Goal: Transaction & Acquisition: Book appointment/travel/reservation

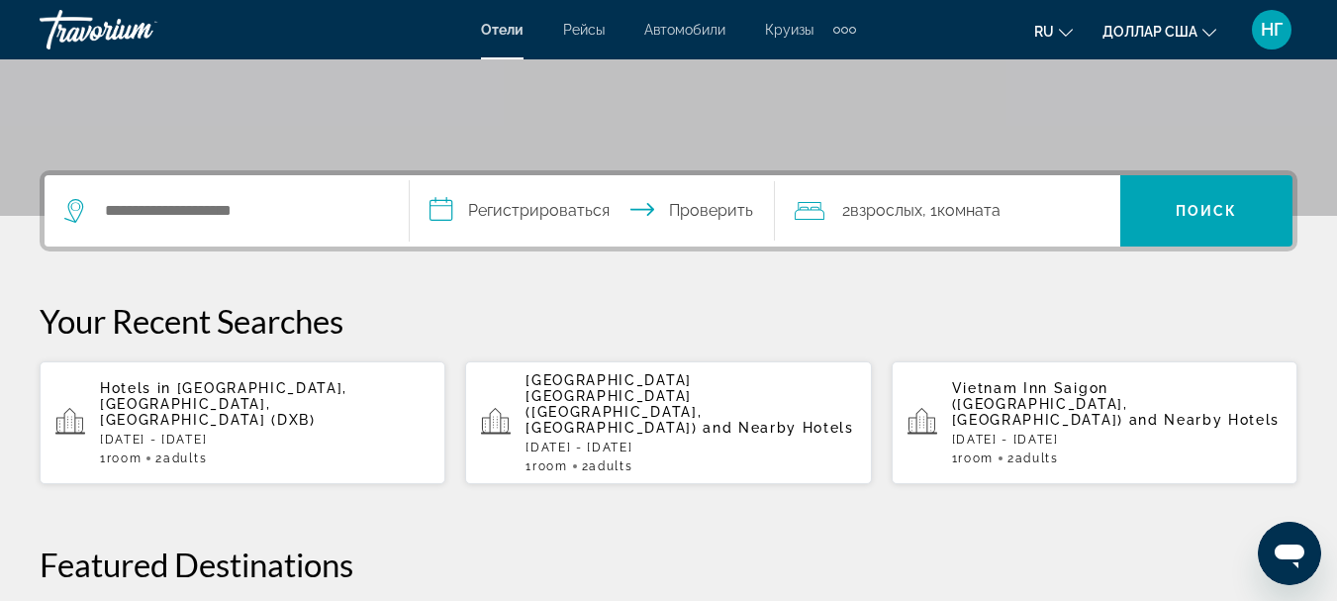
scroll to position [396, 0]
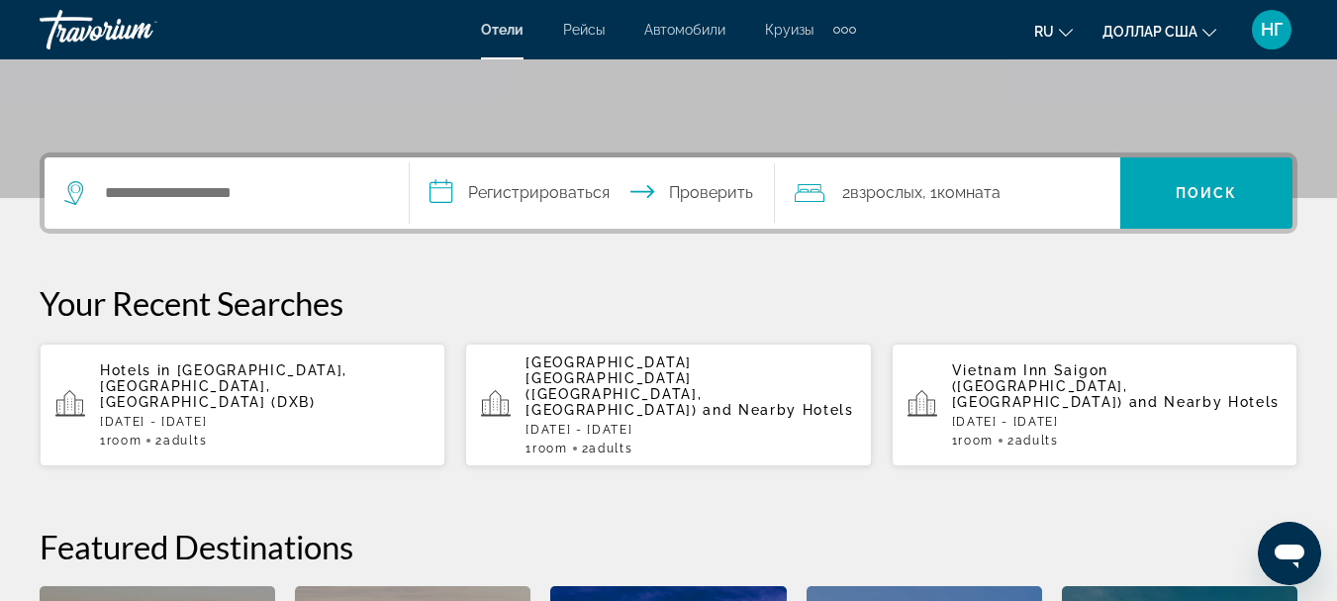
click at [371, 384] on p "Hotels in [GEOGRAPHIC_DATA], [GEOGRAPHIC_DATA], [GEOGRAPHIC_DATA] (DXB)" at bounding box center [265, 386] width 330 height 48
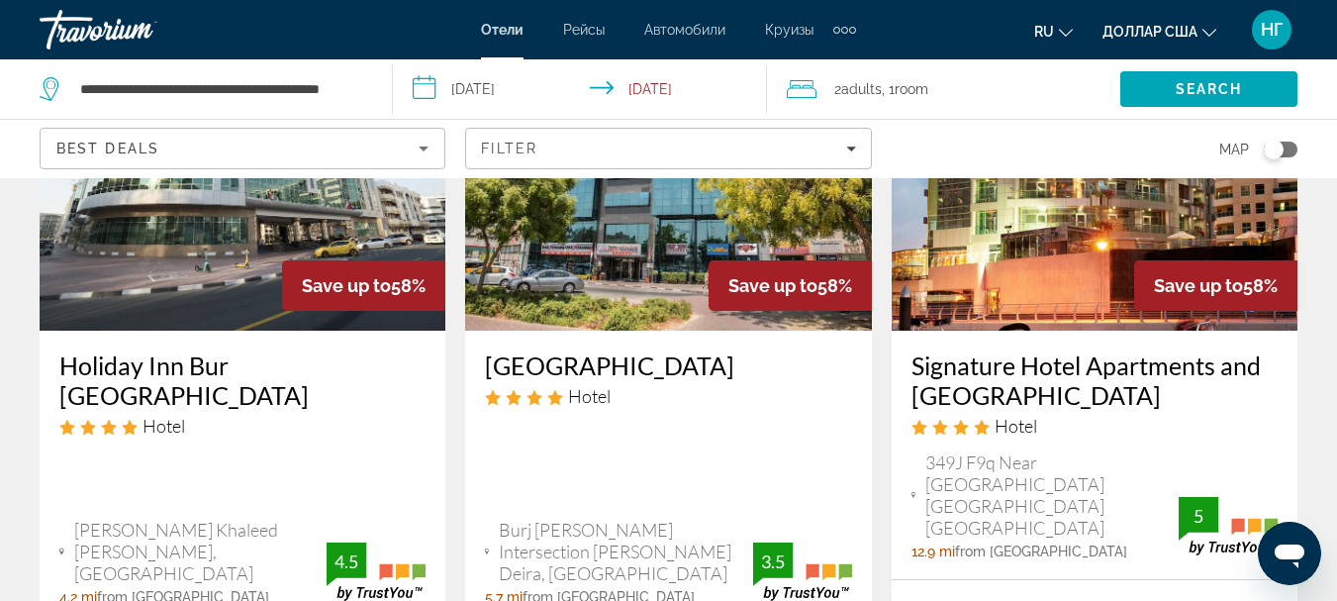
scroll to position [1069, 0]
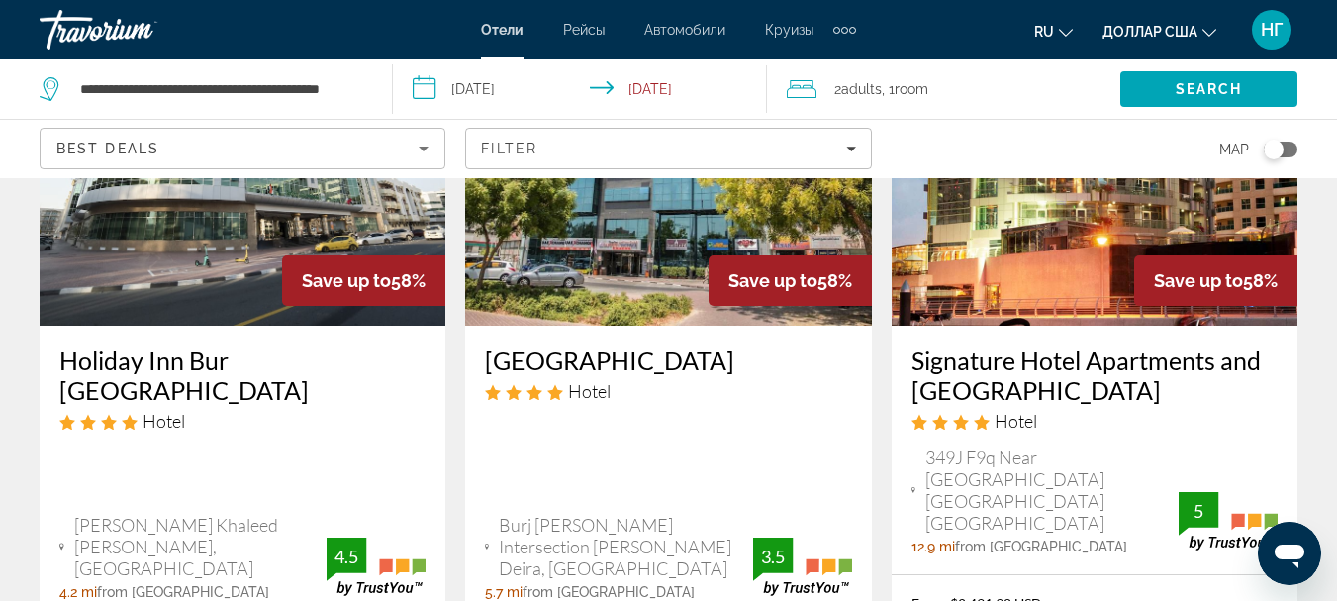
click at [424, 154] on icon "Sort by" at bounding box center [424, 149] width 24 height 24
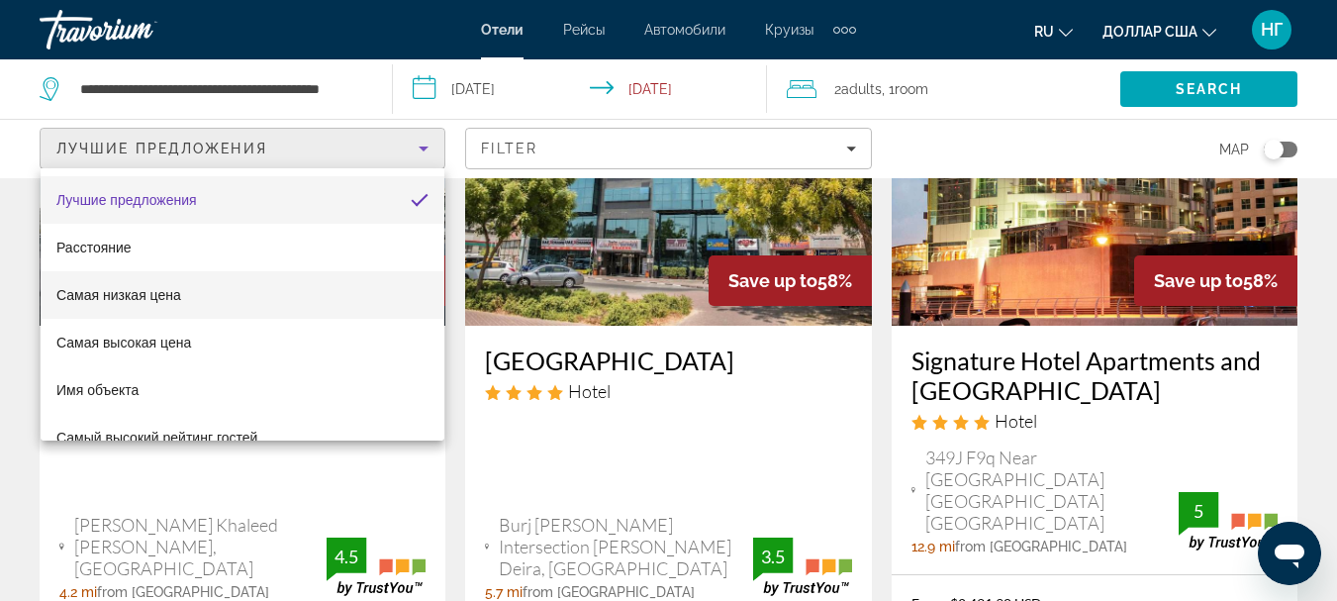
click at [419, 280] on mat-option "Самая низкая цена" at bounding box center [243, 295] width 404 height 48
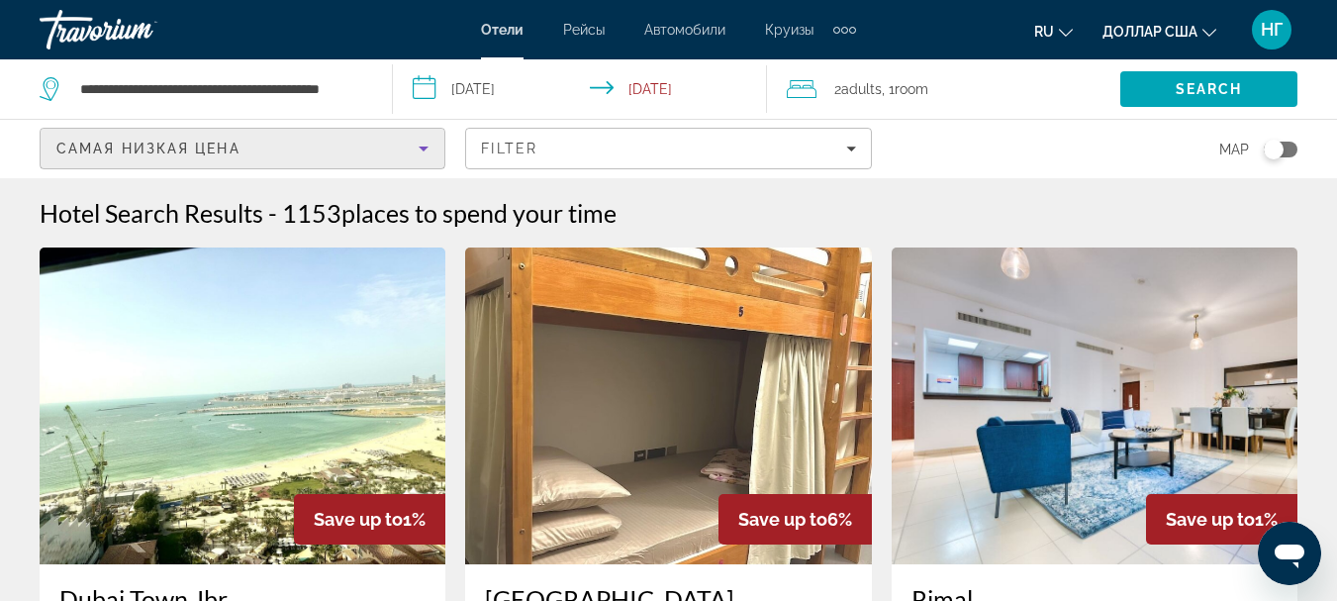
click at [423, 149] on icon "Sort by" at bounding box center [424, 149] width 10 height 5
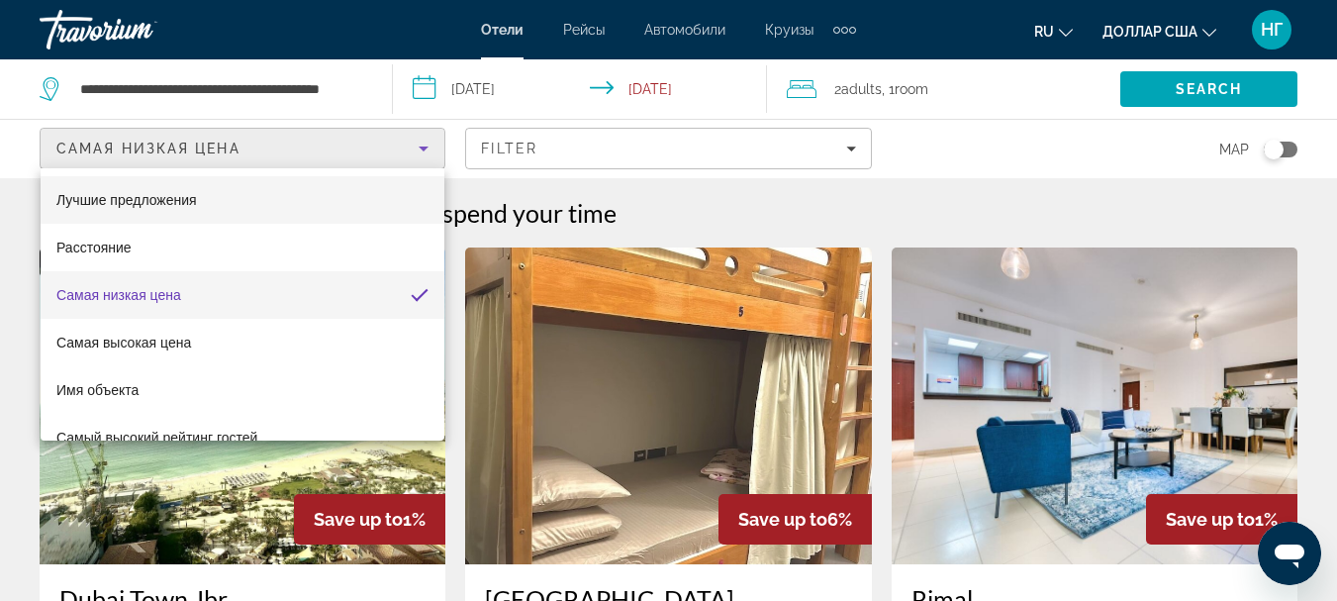
click at [401, 193] on mat-option "Лучшие предложения" at bounding box center [243, 200] width 404 height 48
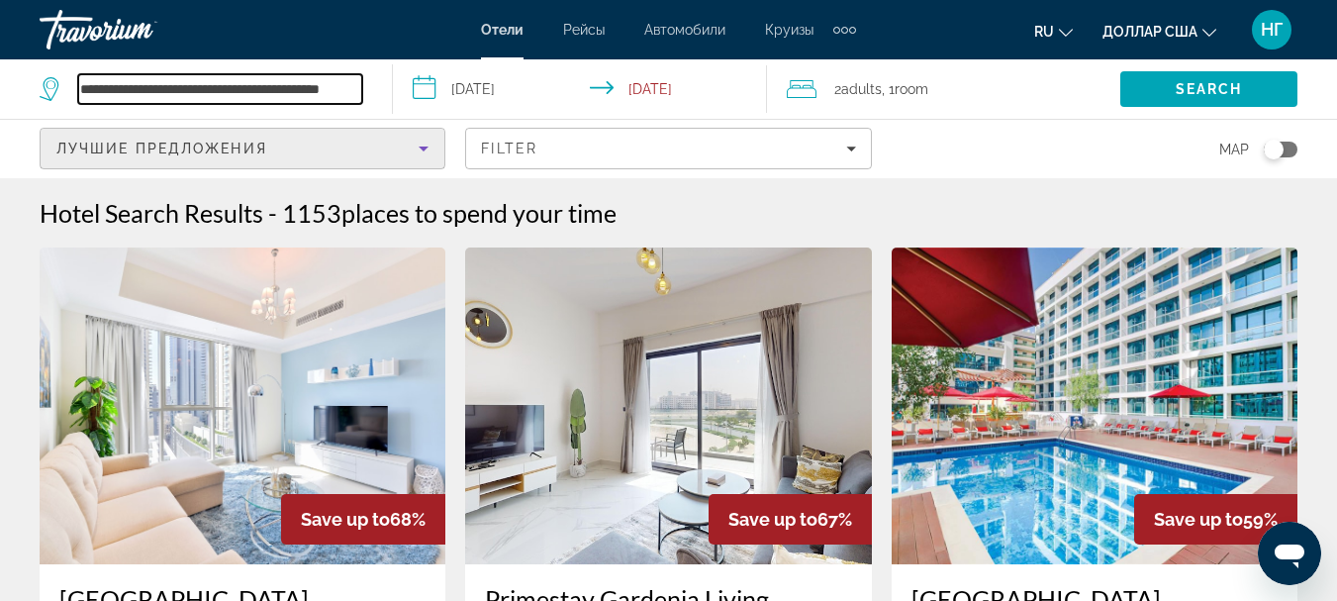
click at [361, 91] on input "**********" at bounding box center [220, 89] width 284 height 30
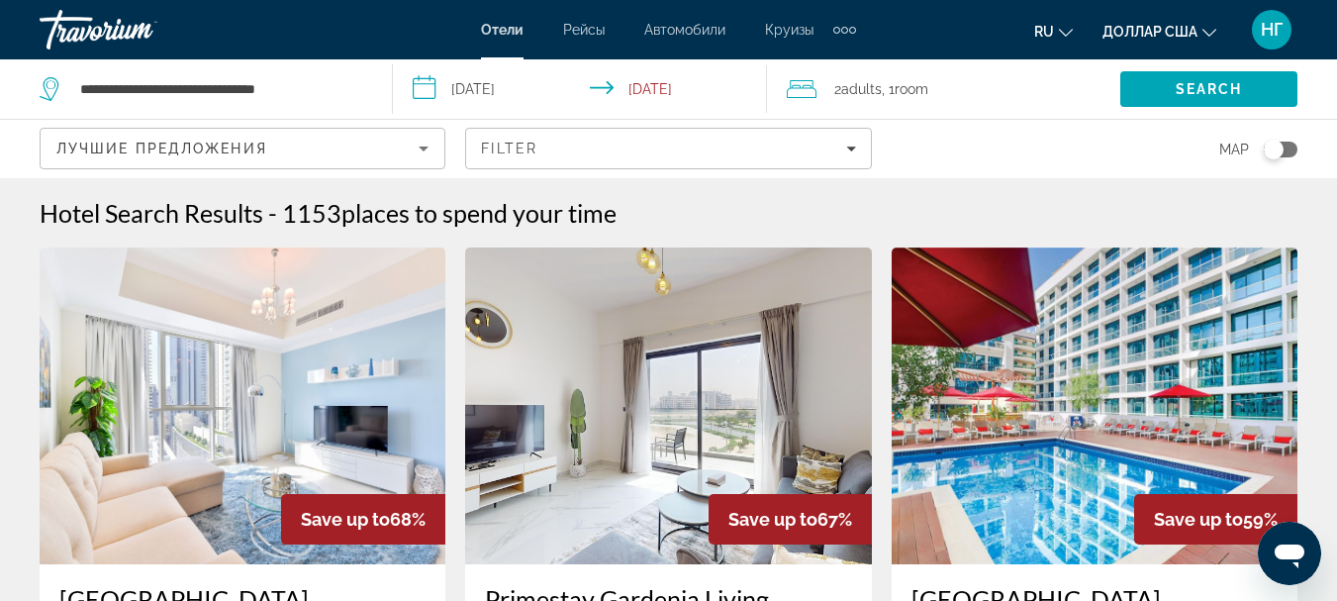
click at [335, 508] on div "Save up to 68%" at bounding box center [363, 519] width 164 height 50
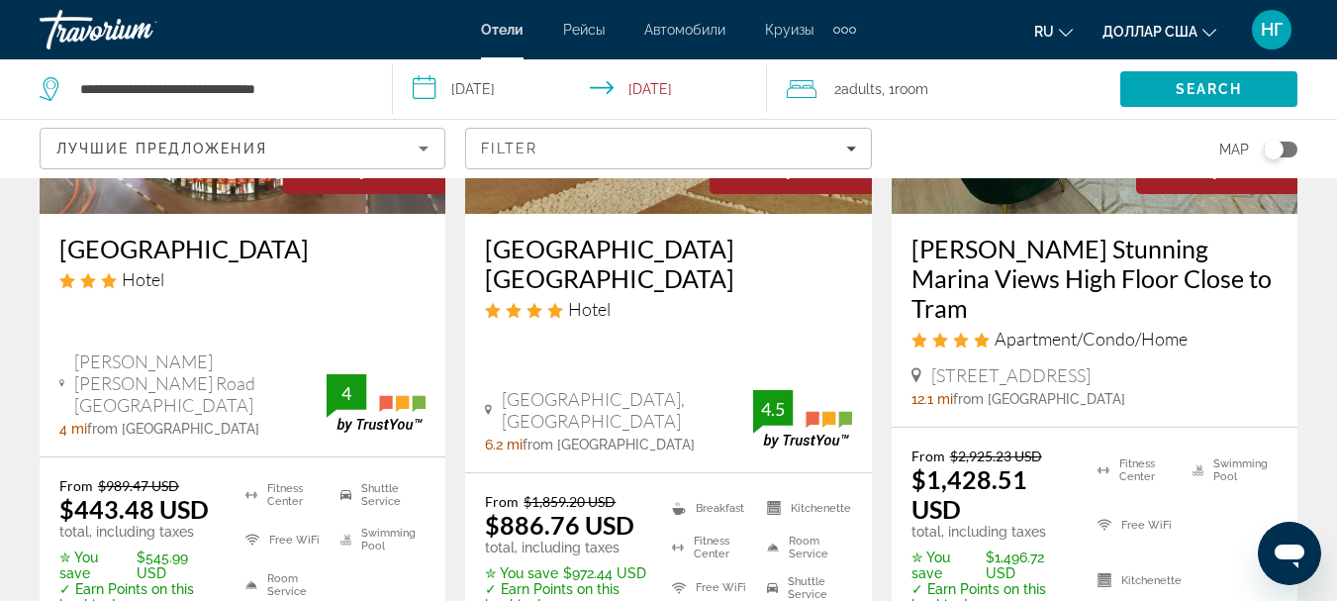
scroll to position [2812, 0]
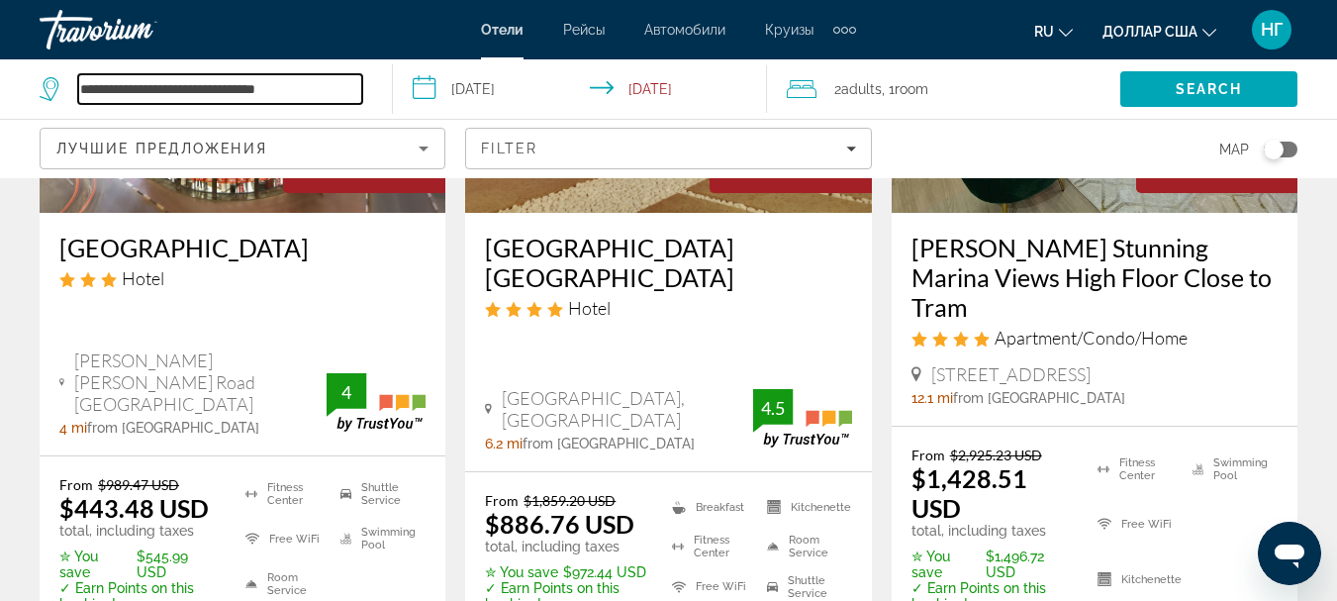
click at [322, 94] on input "**********" at bounding box center [220, 89] width 284 height 30
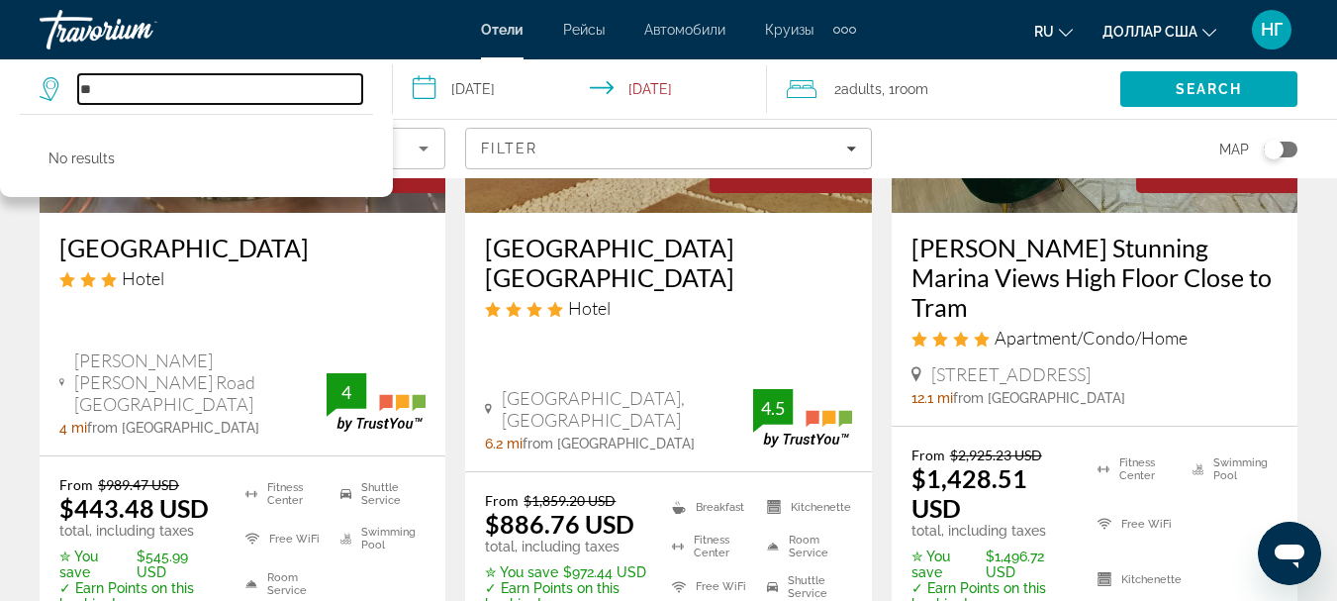
type input "*"
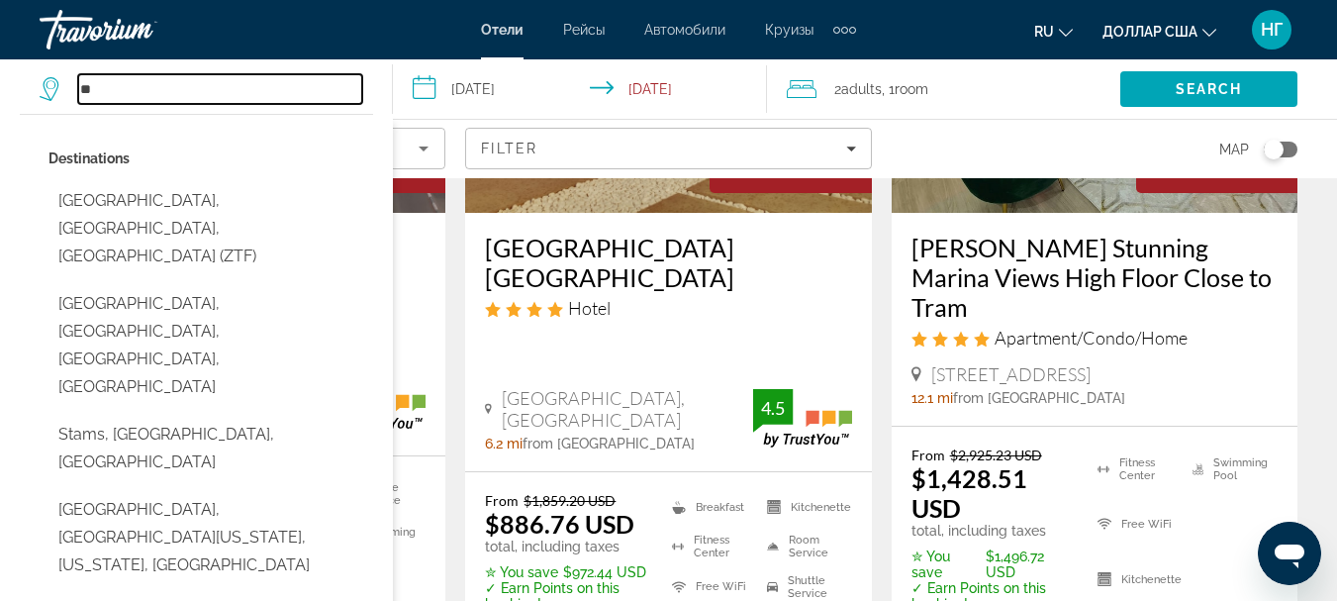
type input "*"
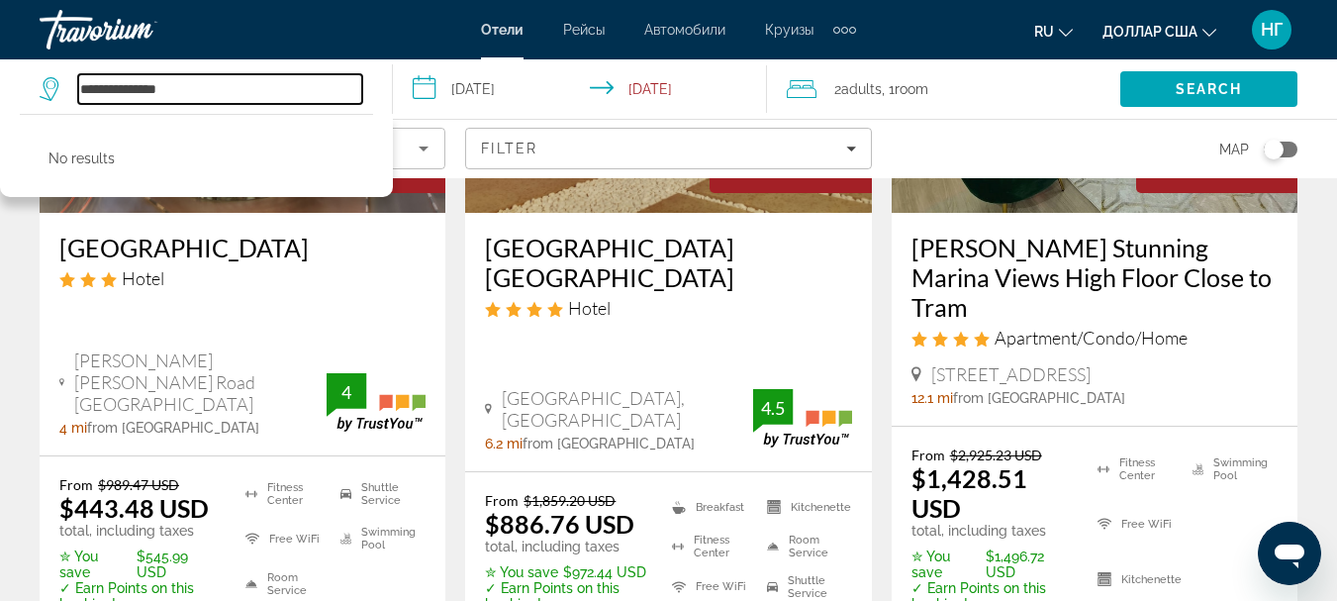
click at [150, 91] on input "**********" at bounding box center [220, 89] width 284 height 30
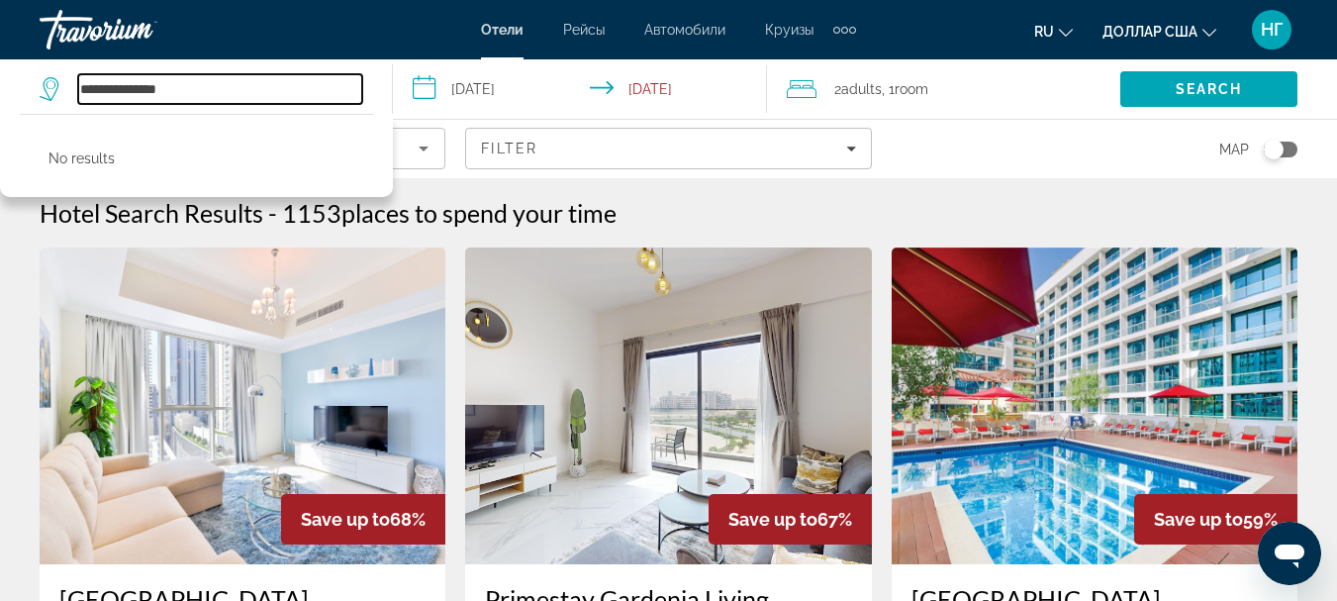
click at [137, 86] on input "**********" at bounding box center [220, 89] width 284 height 30
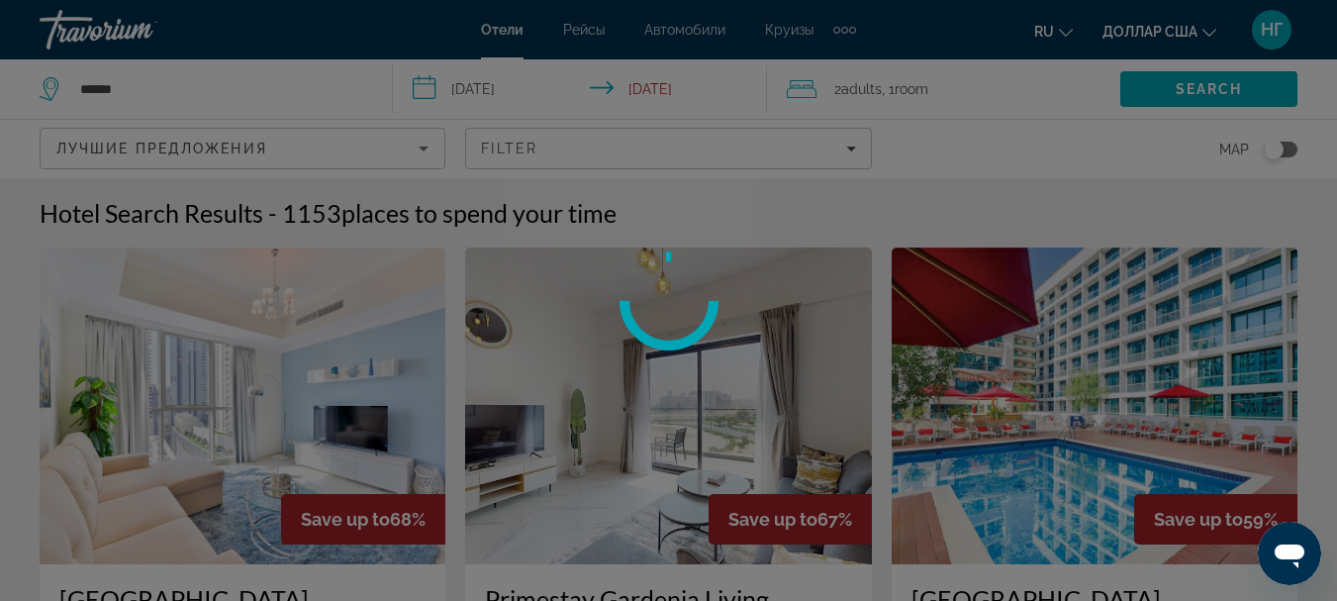
click at [137, 86] on div at bounding box center [668, 300] width 1337 height 601
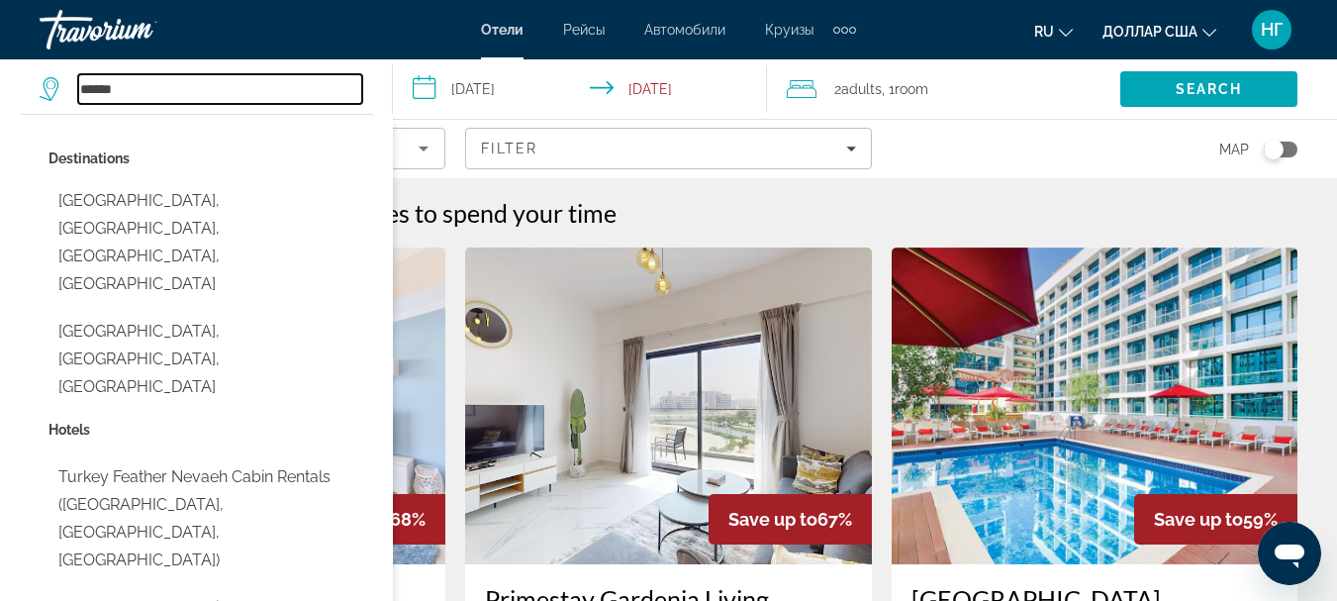
click at [143, 94] on input "******" at bounding box center [220, 89] width 284 height 30
click at [149, 86] on input "******" at bounding box center [220, 89] width 284 height 30
click at [176, 91] on input "******" at bounding box center [220, 89] width 284 height 30
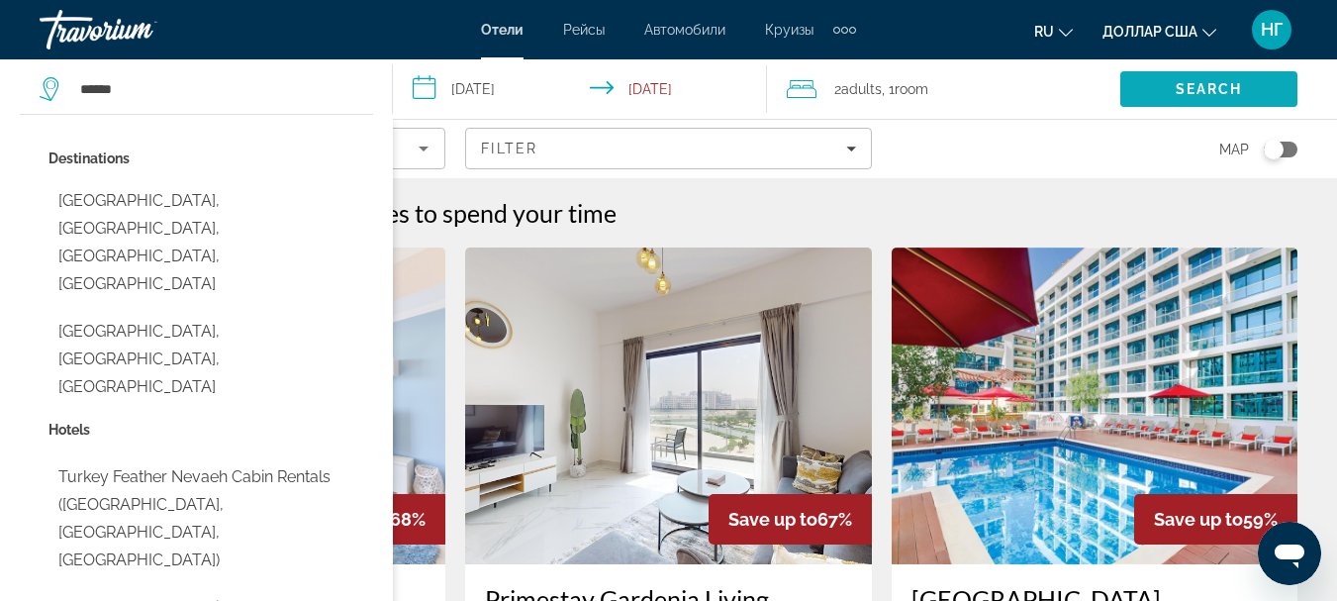
click at [1214, 86] on span "Search" at bounding box center [1209, 89] width 67 height 16
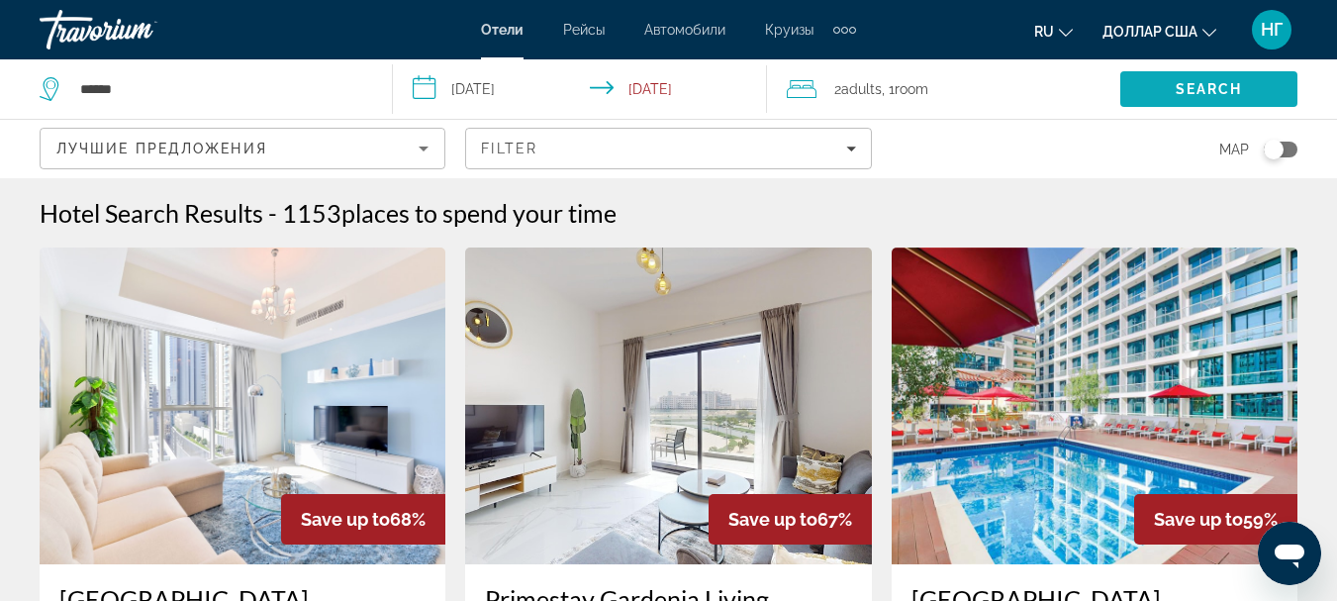
click at [1214, 86] on span "Search" at bounding box center [1209, 89] width 67 height 16
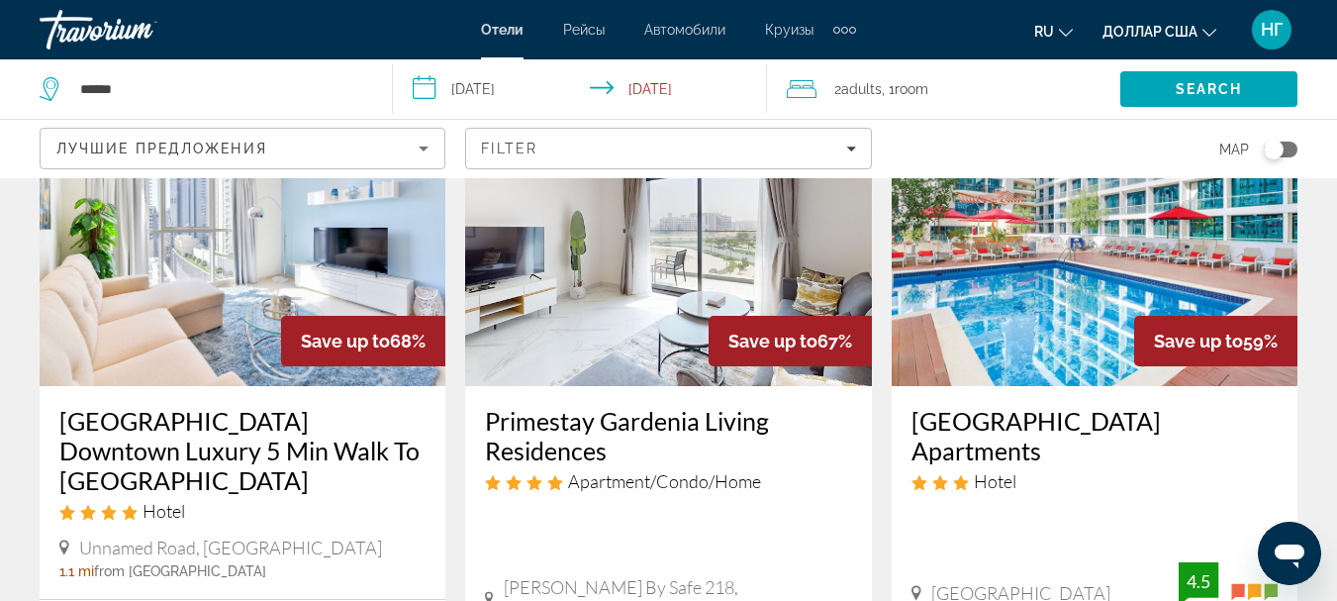
scroll to position [198, 0]
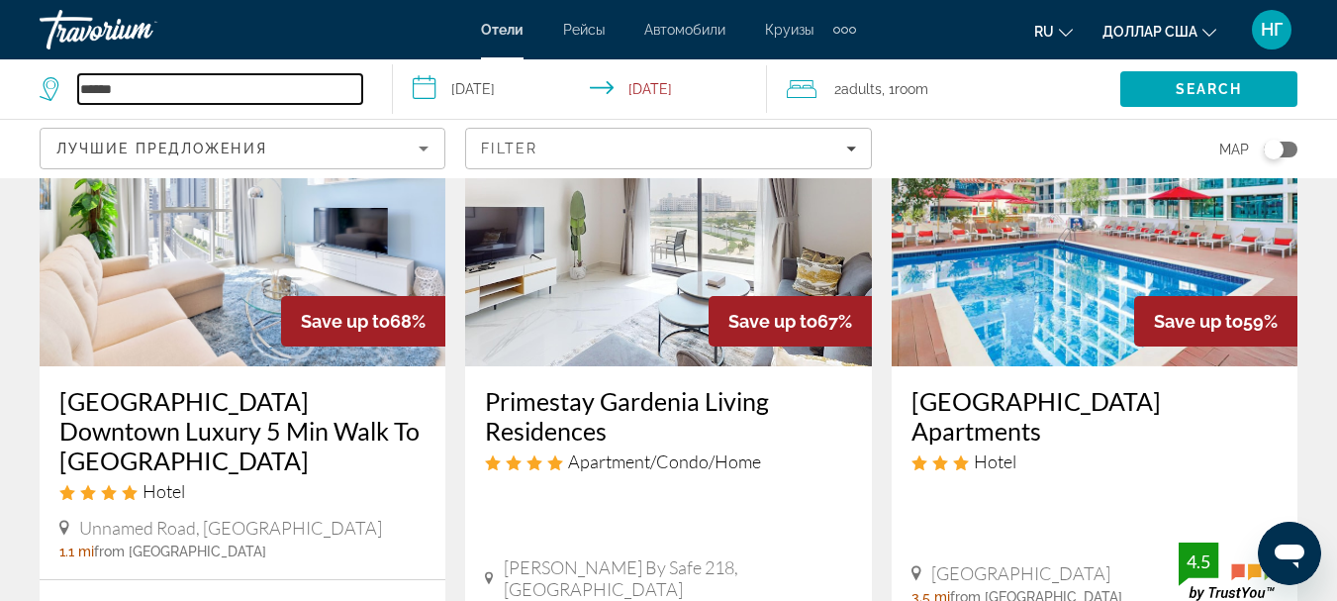
click at [123, 84] on input "******" at bounding box center [220, 89] width 284 height 30
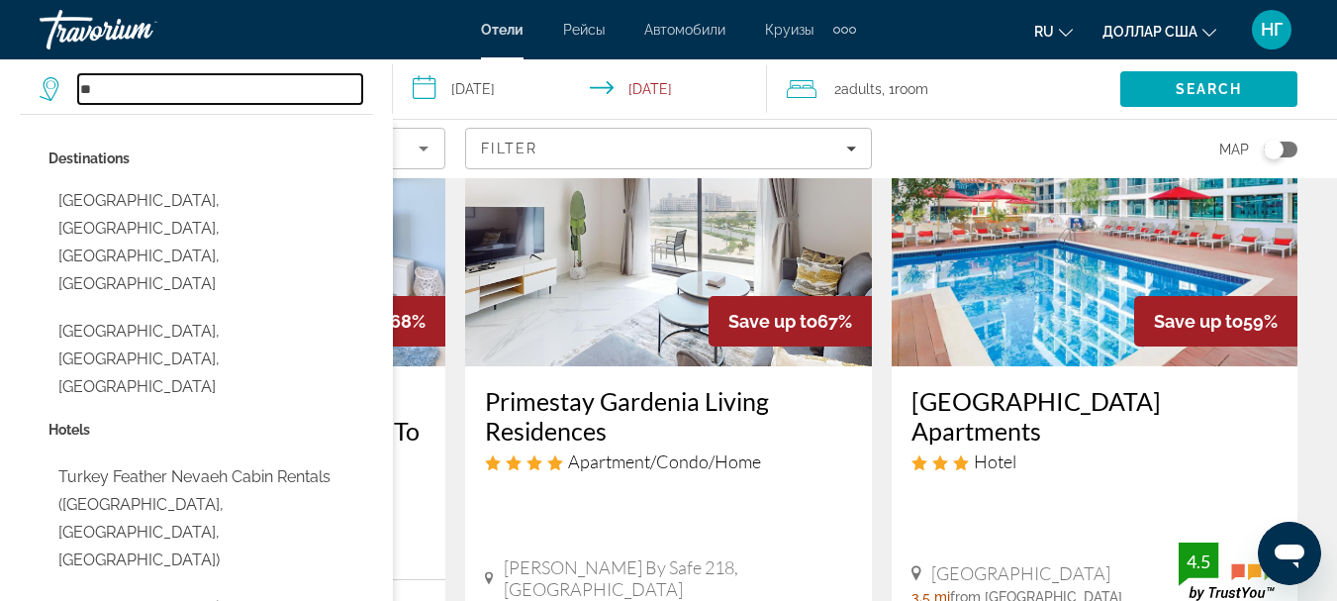
type input "*"
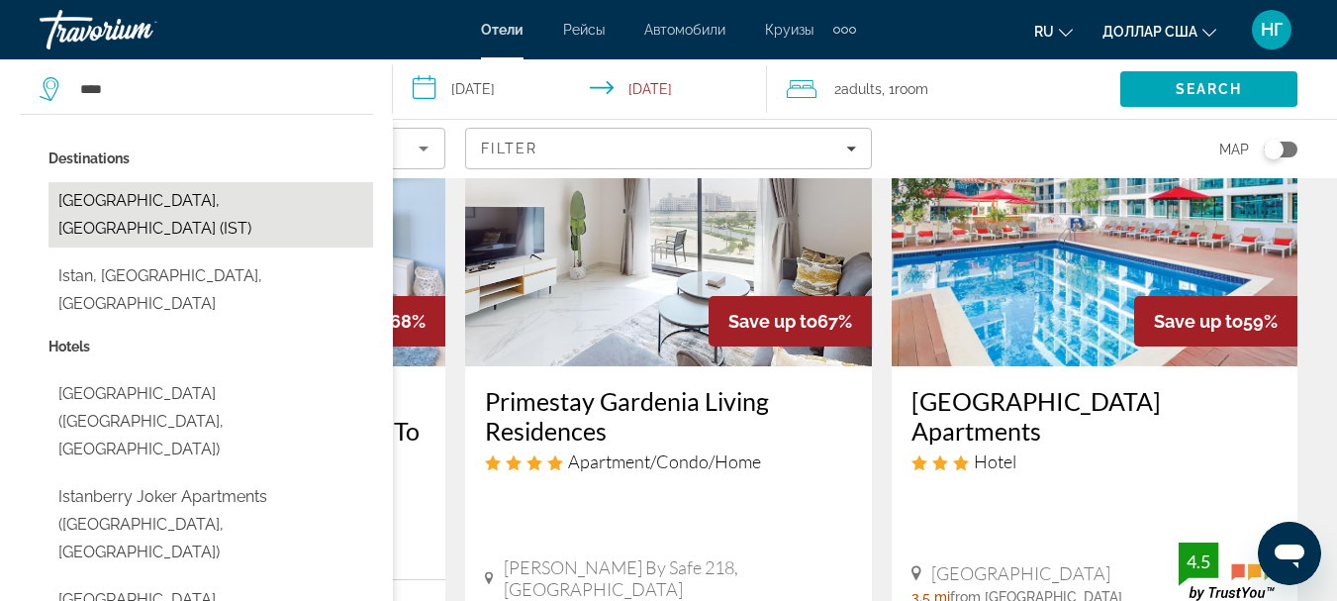
click at [99, 206] on button "[GEOGRAPHIC_DATA], [GEOGRAPHIC_DATA] (IST)" at bounding box center [211, 214] width 325 height 65
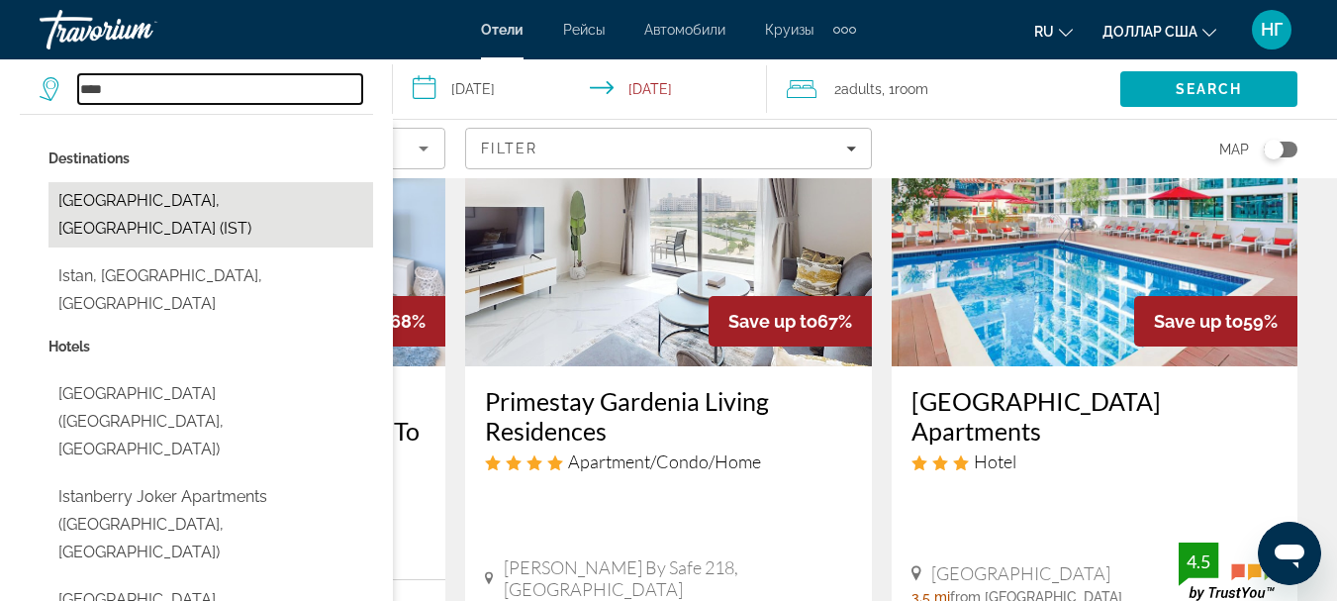
type input "**********"
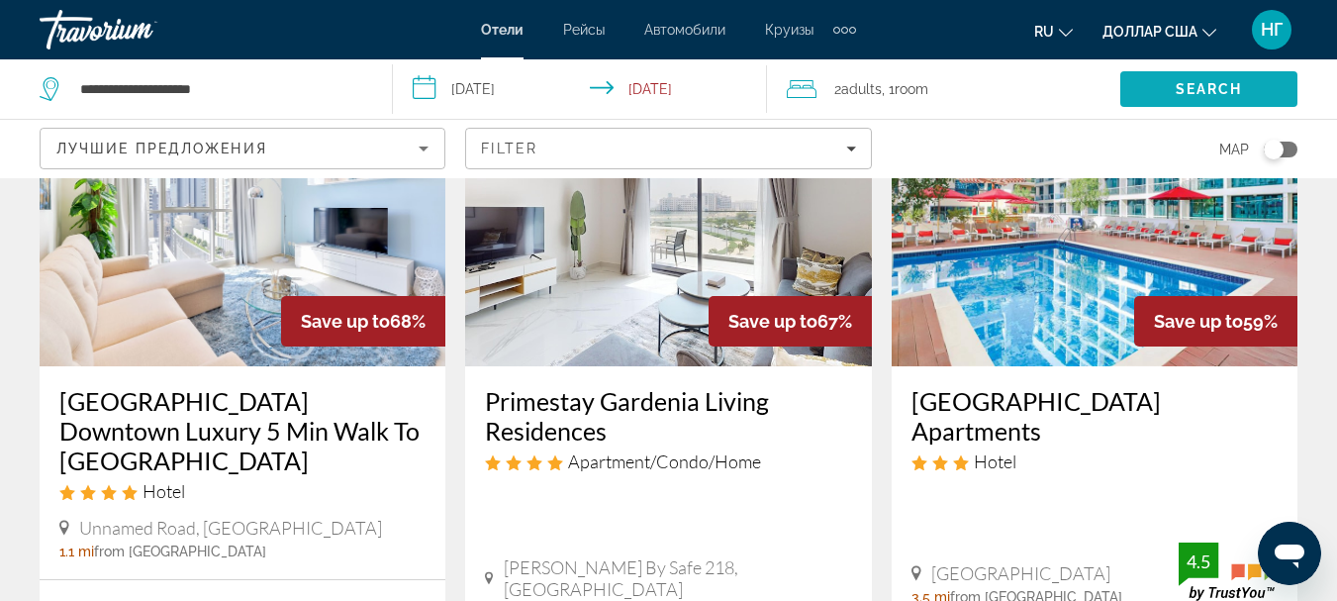
click at [1240, 84] on span "Search" at bounding box center [1209, 89] width 67 height 16
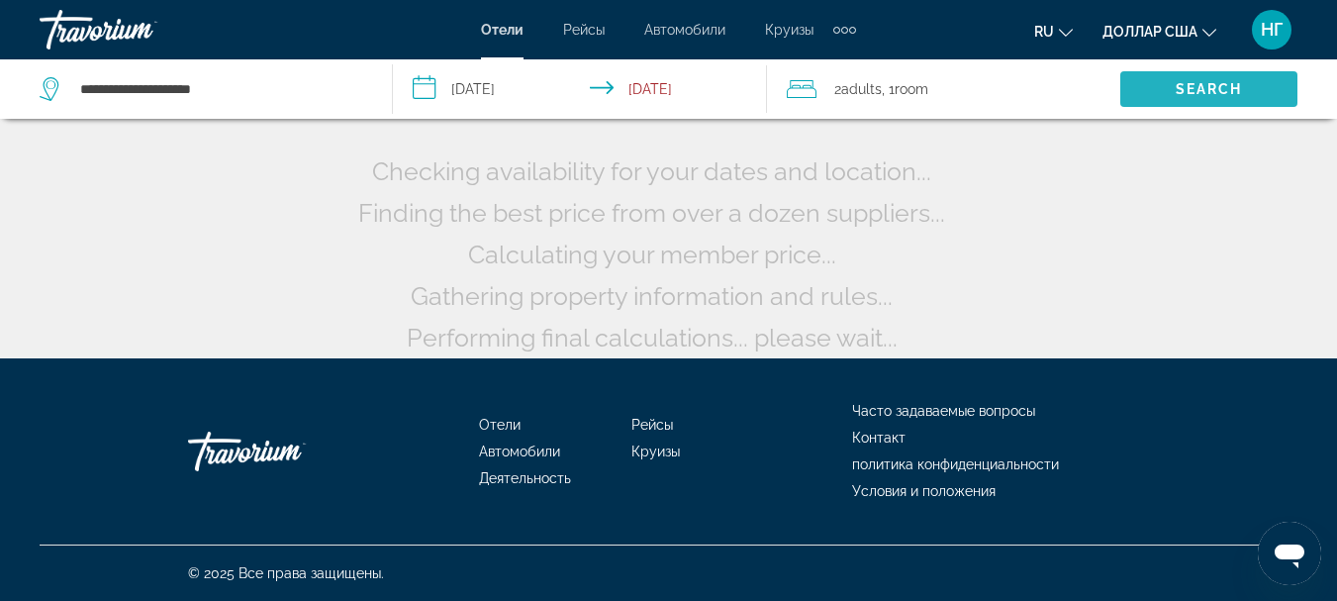
scroll to position [0, 0]
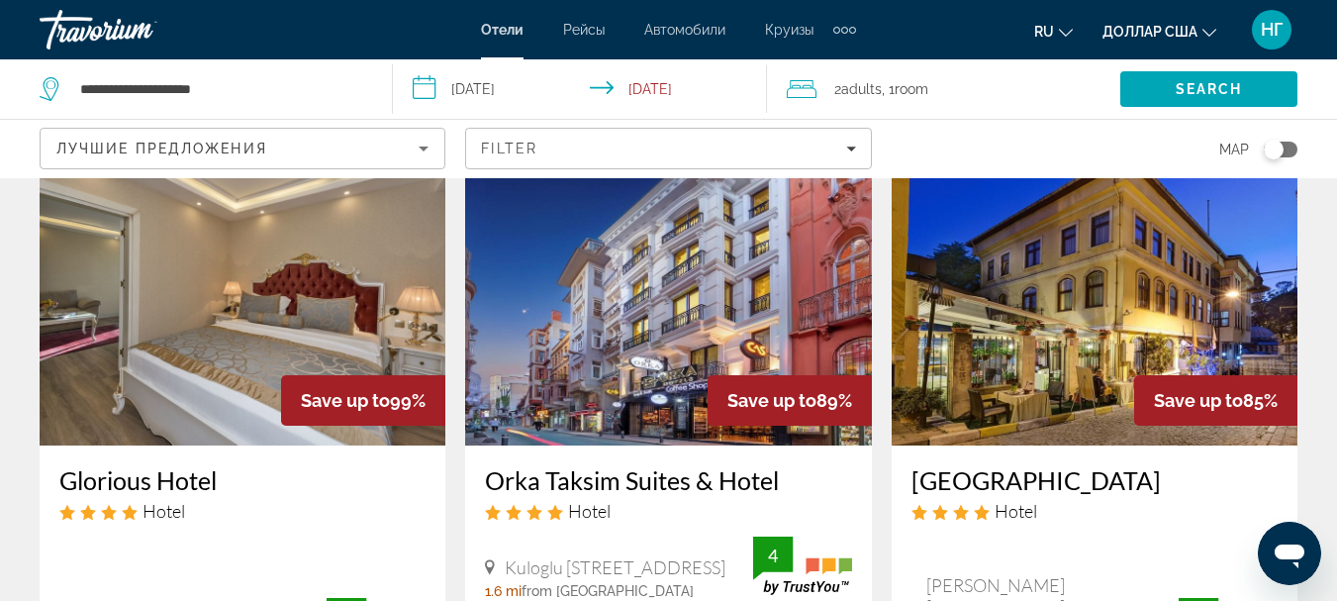
scroll to position [644, 0]
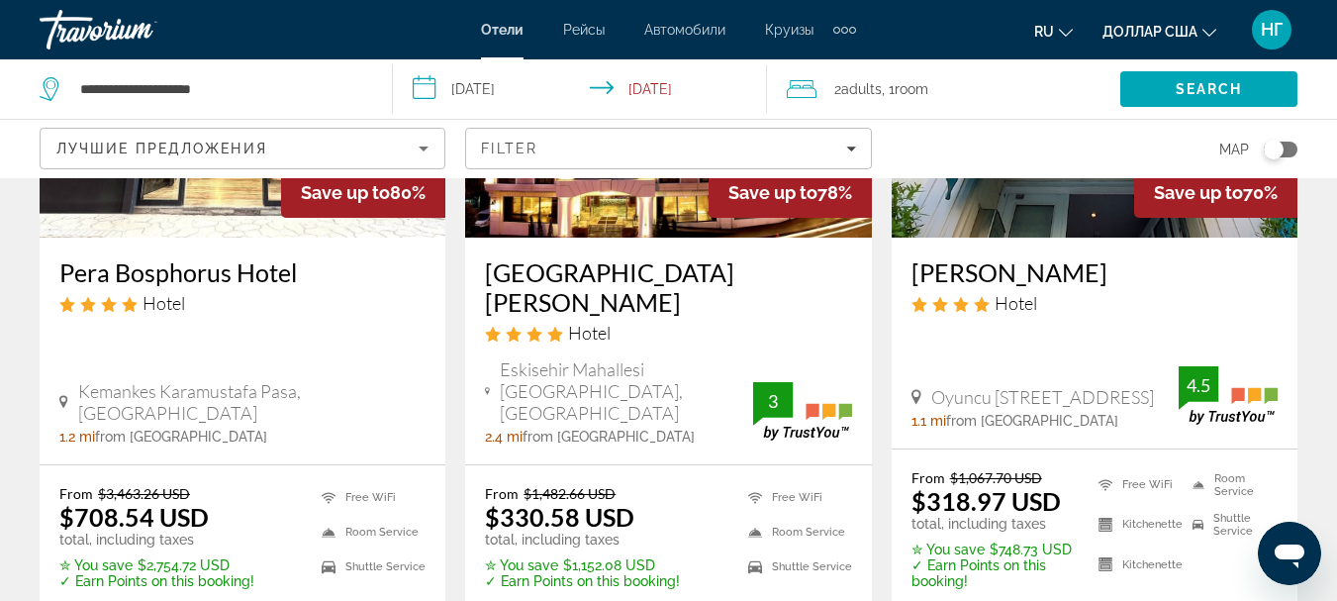
scroll to position [1940, 0]
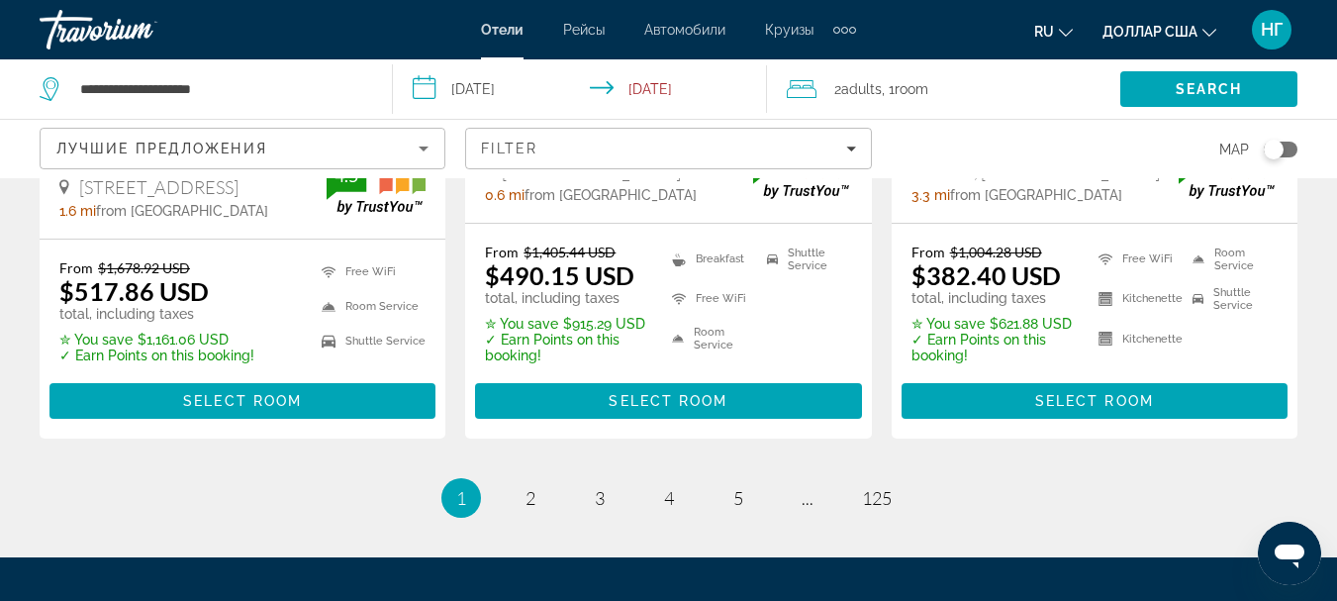
scroll to position [3049, 0]
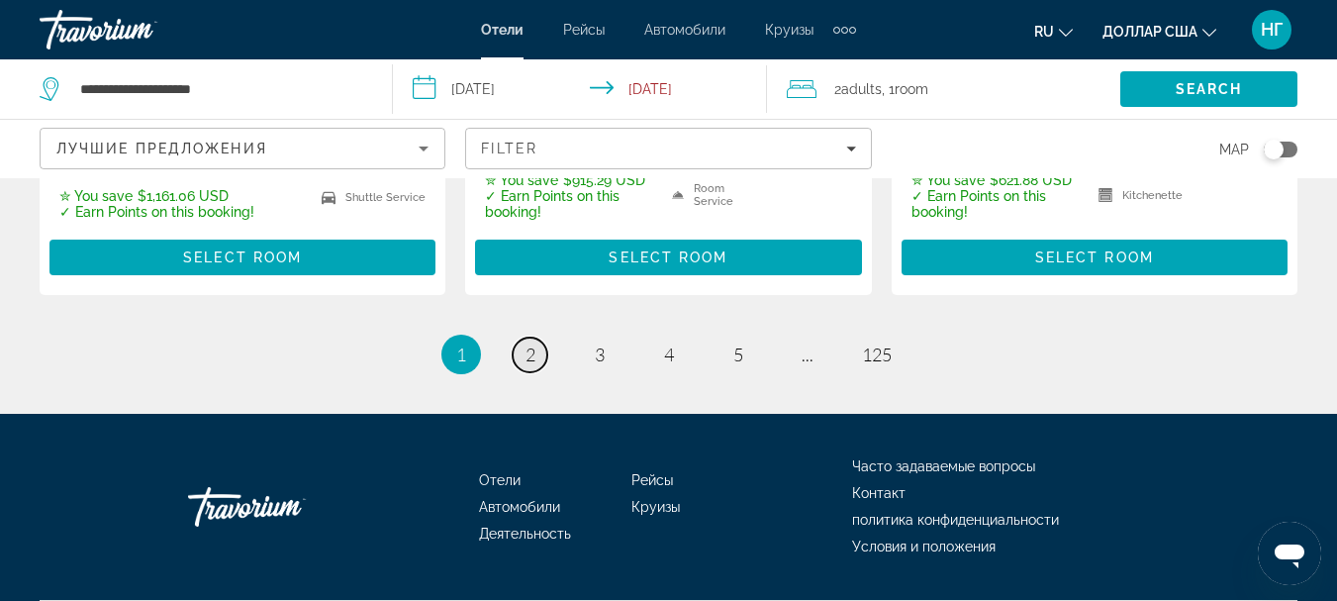
click at [531, 344] on span "2" at bounding box center [531, 355] width 10 height 22
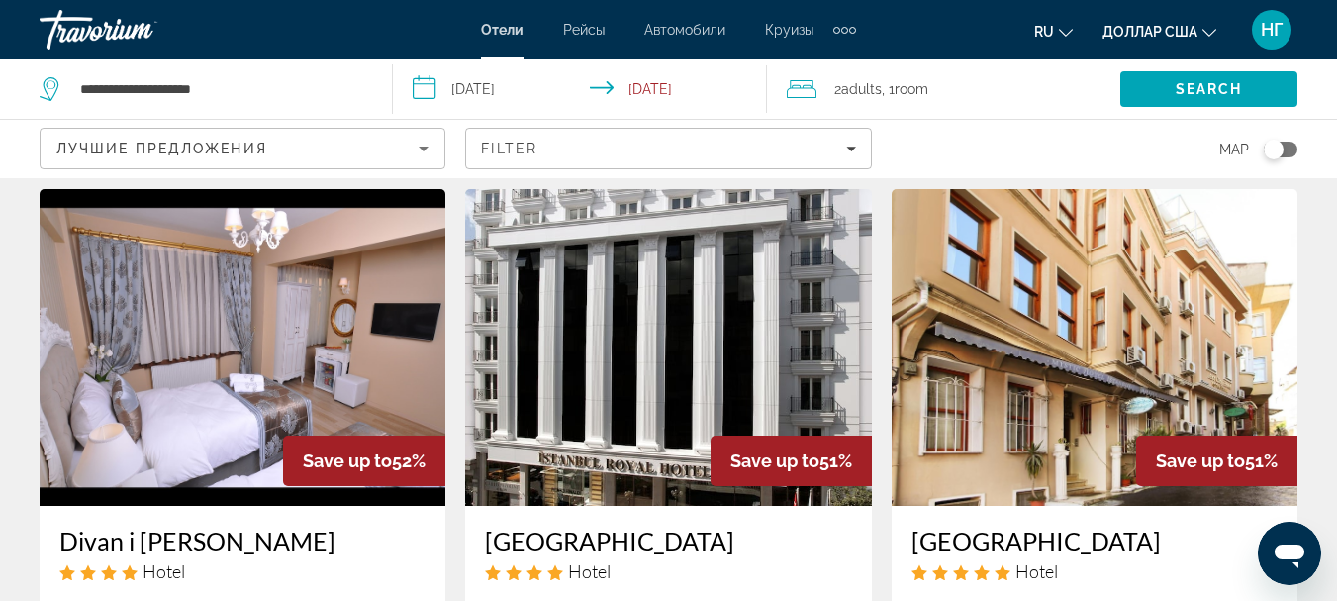
scroll to position [2376, 0]
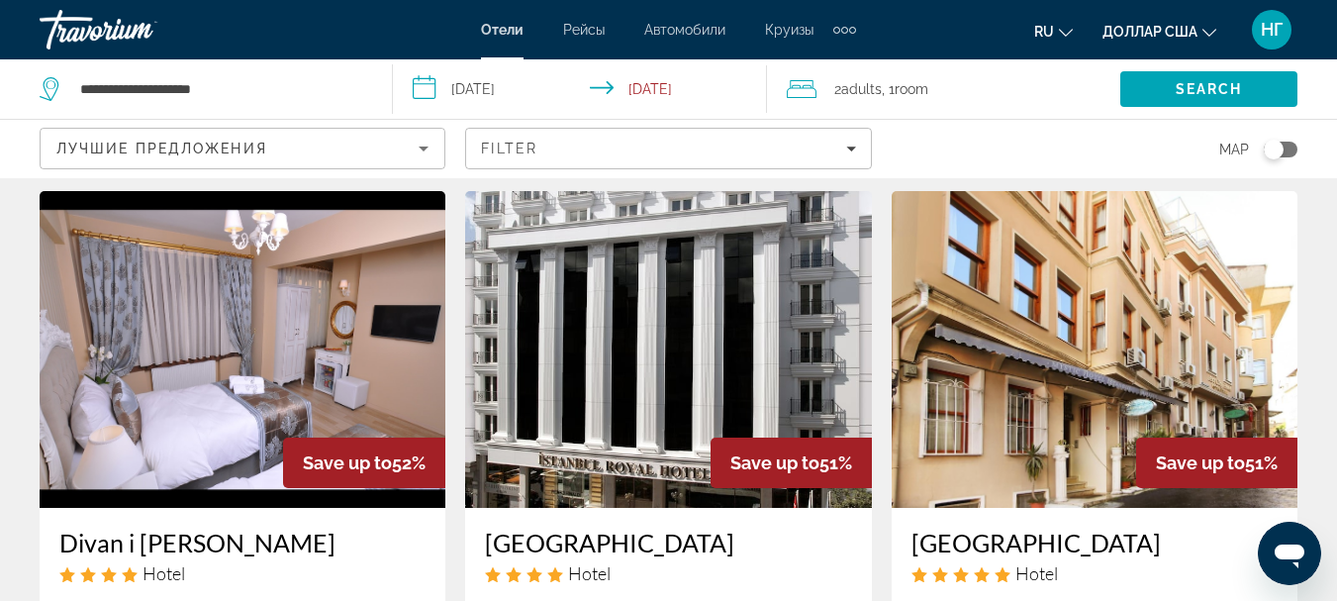
click at [997, 316] on img "Основное содержание" at bounding box center [1095, 349] width 406 height 317
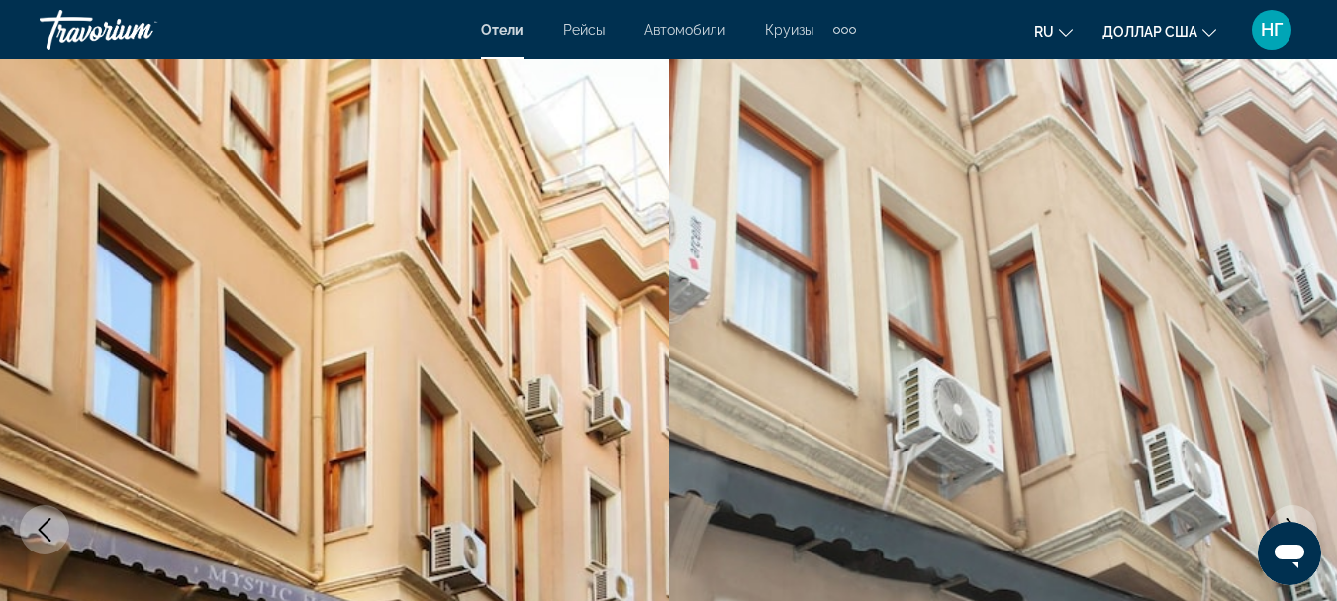
click at [1308, 324] on img "Основное содержание" at bounding box center [1003, 529] width 669 height 941
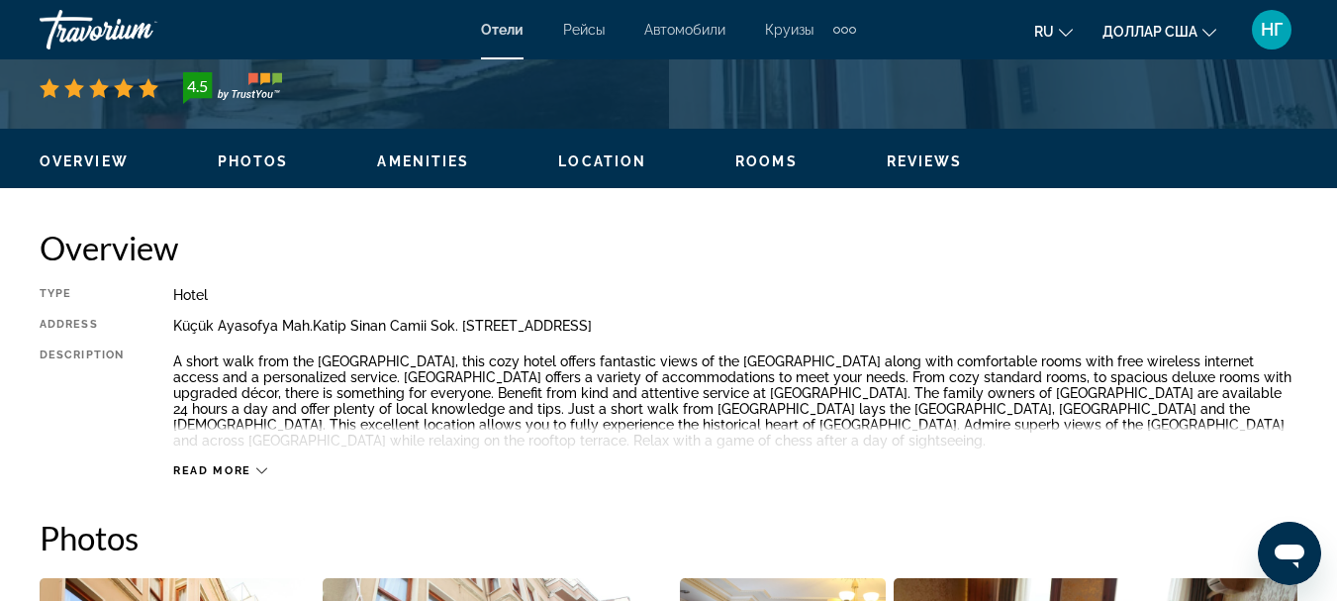
scroll to position [832, 0]
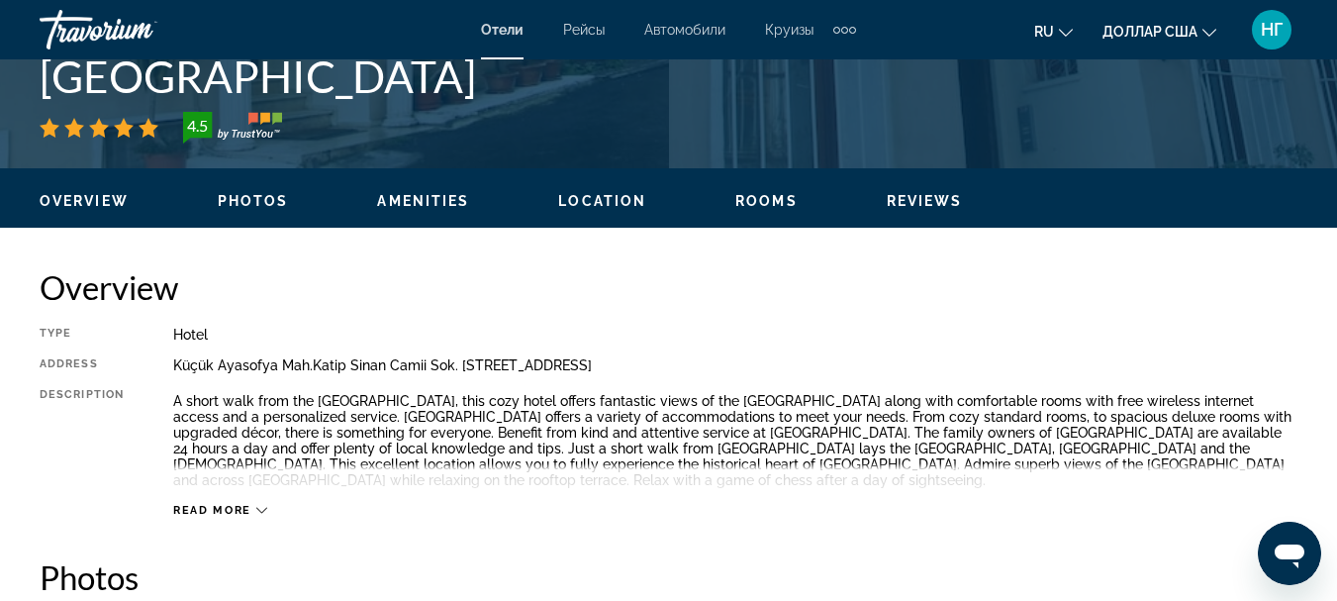
click at [749, 200] on span "Rooms" at bounding box center [767, 201] width 62 height 16
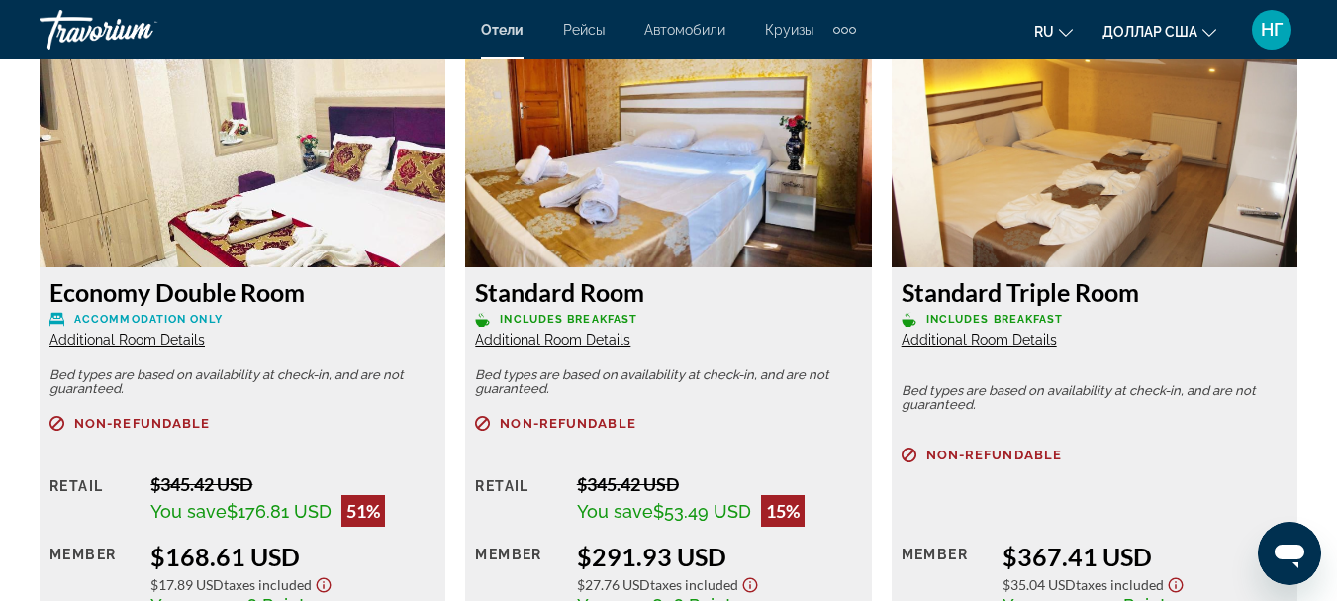
scroll to position [3125, 0]
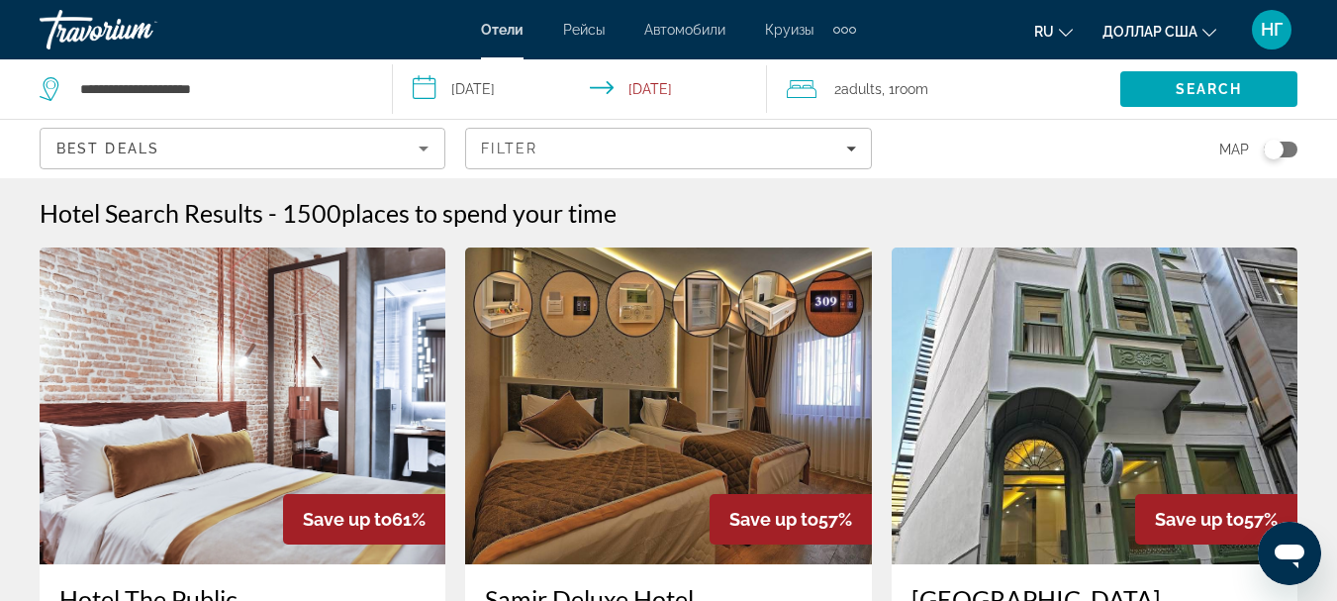
click at [900, 212] on div "Hotel Search Results - 1500 places to spend your time" at bounding box center [669, 213] width 1258 height 30
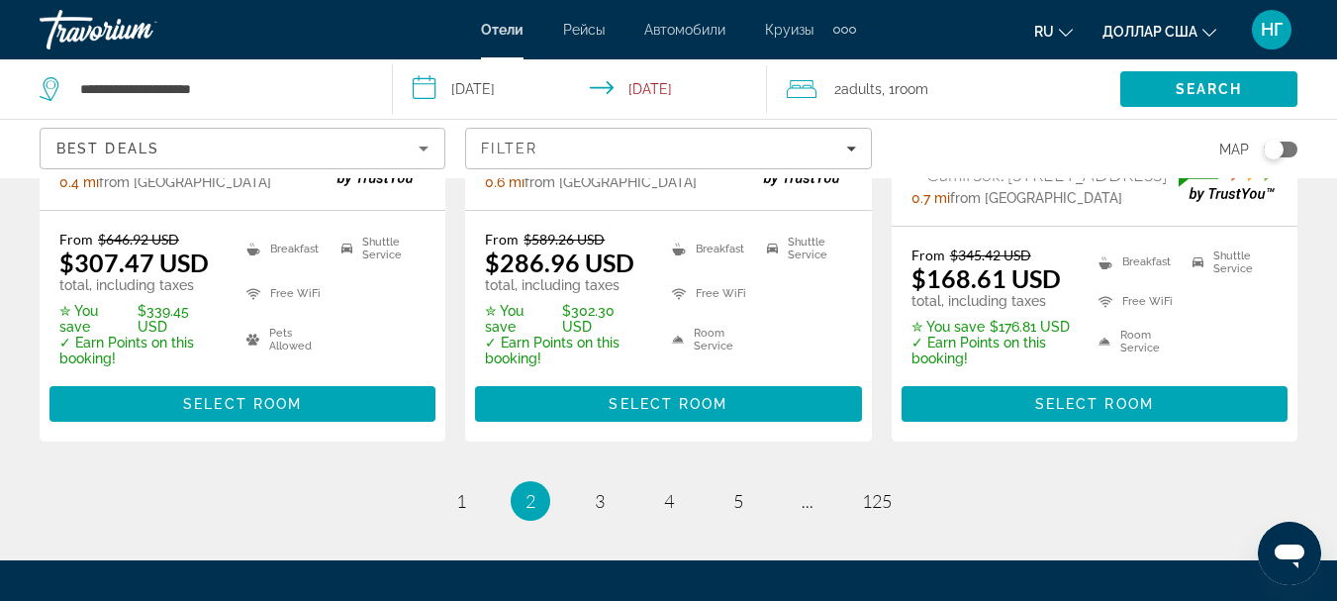
scroll to position [2978, 0]
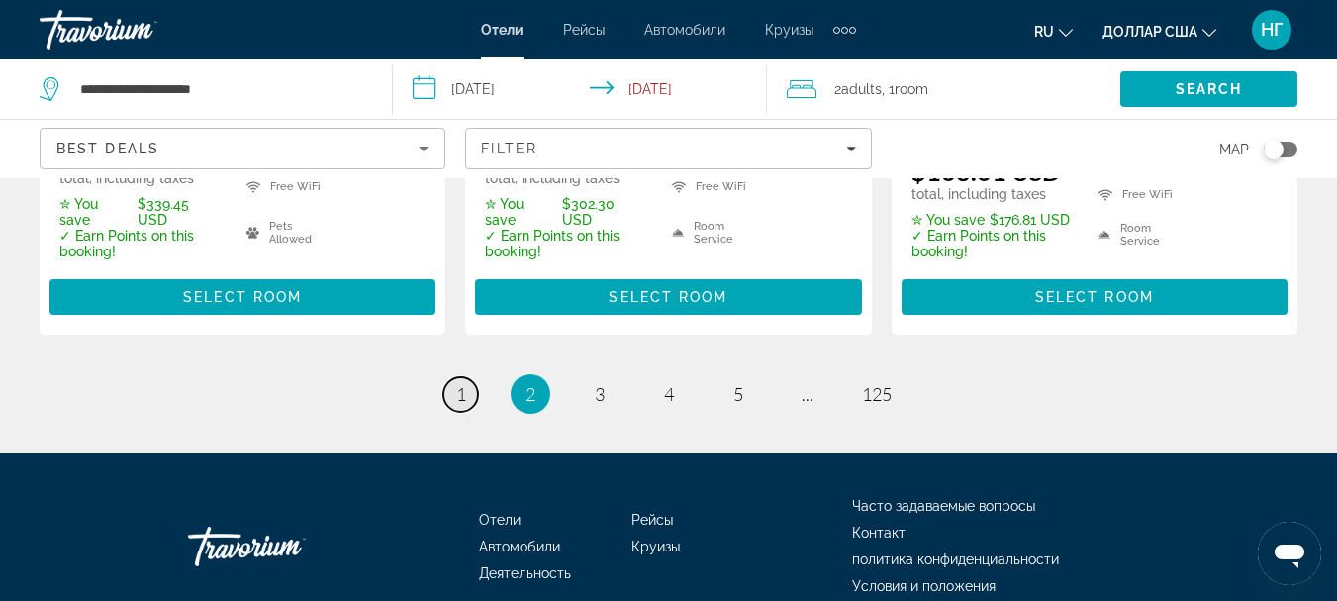
click at [457, 383] on span "1" at bounding box center [461, 394] width 10 height 22
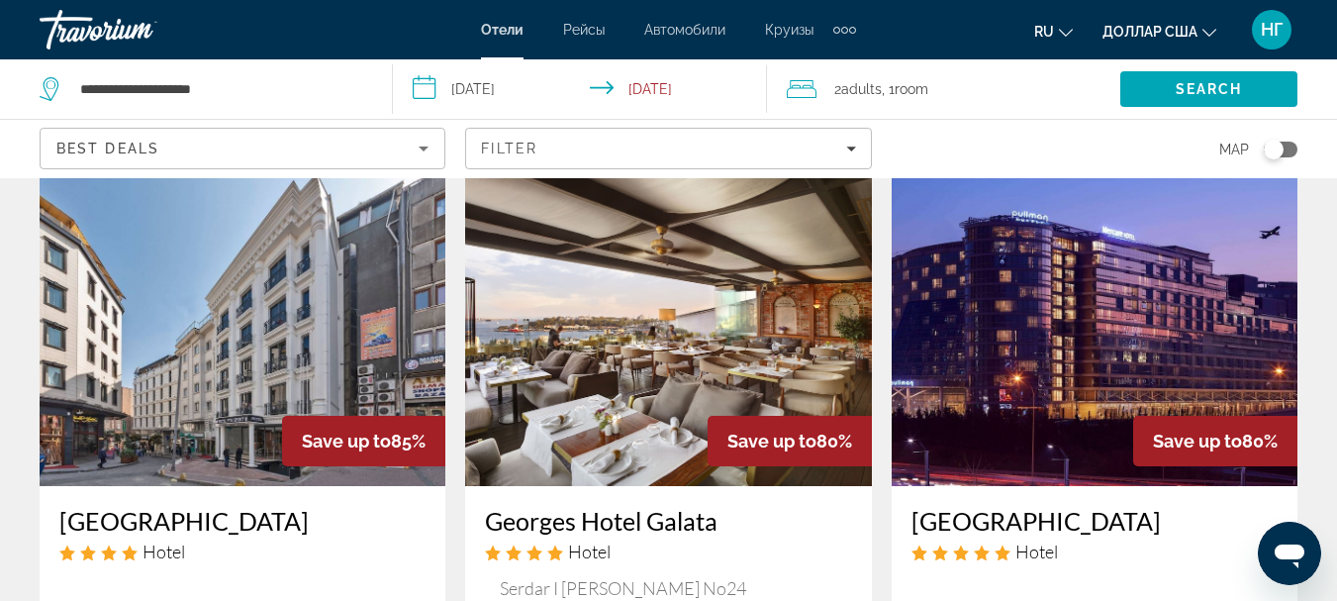
scroll to position [871, 0]
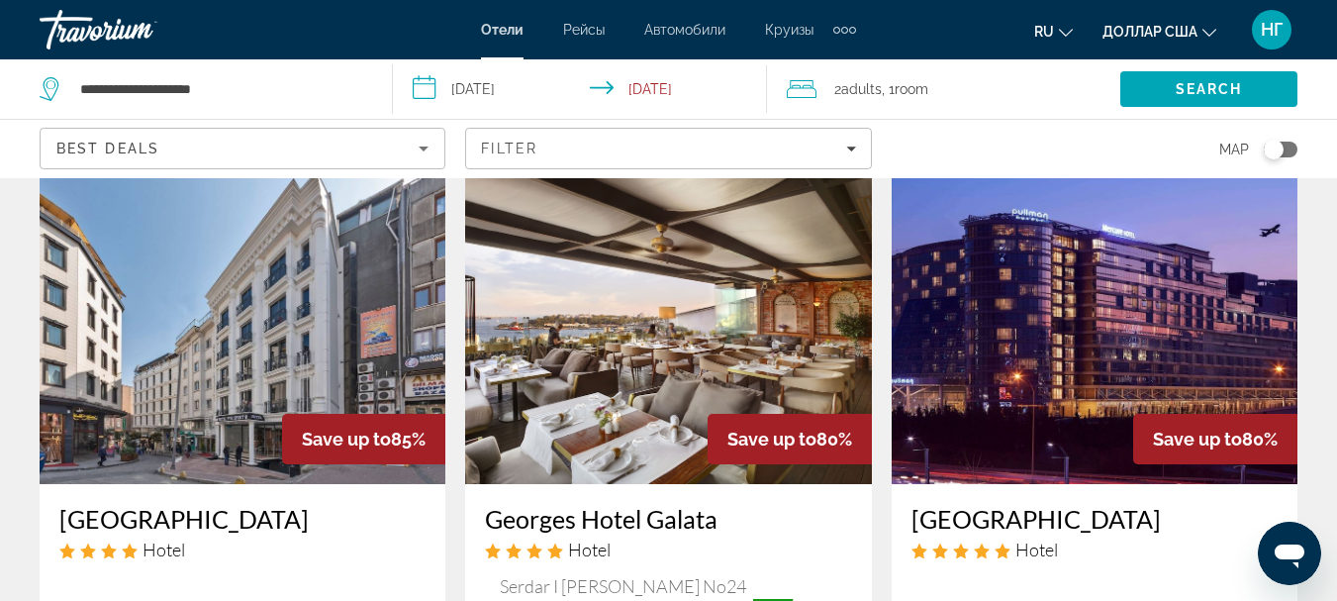
click at [1140, 284] on img "Основное содержание" at bounding box center [1095, 325] width 406 height 317
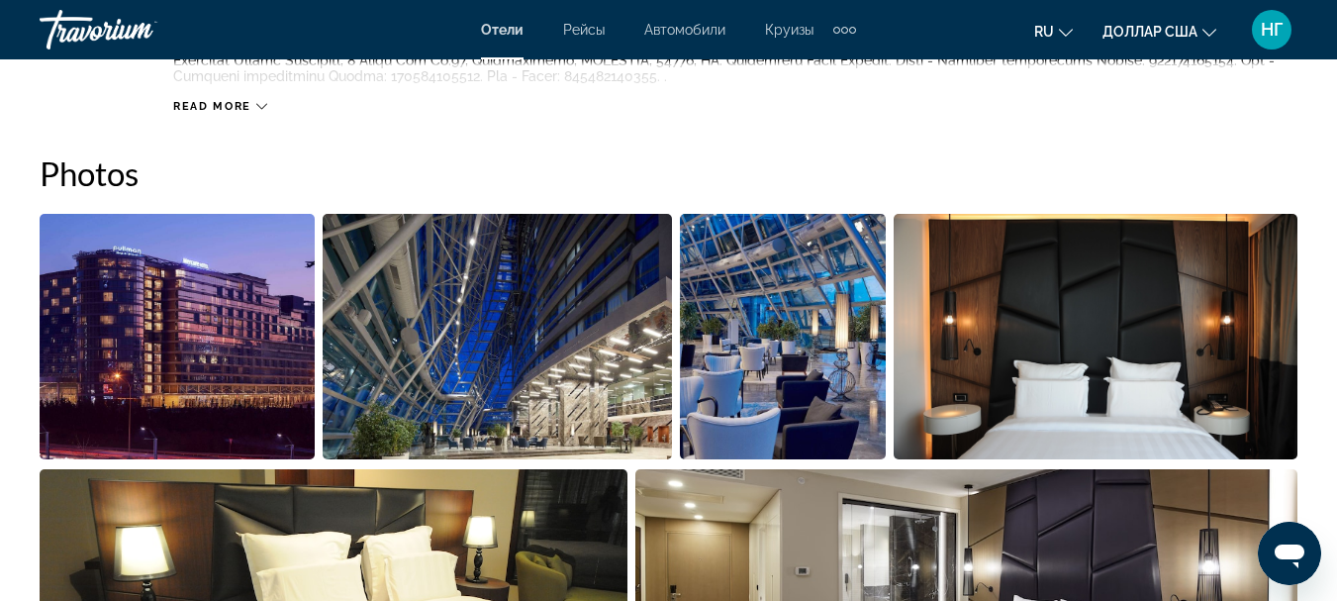
scroll to position [950, 0]
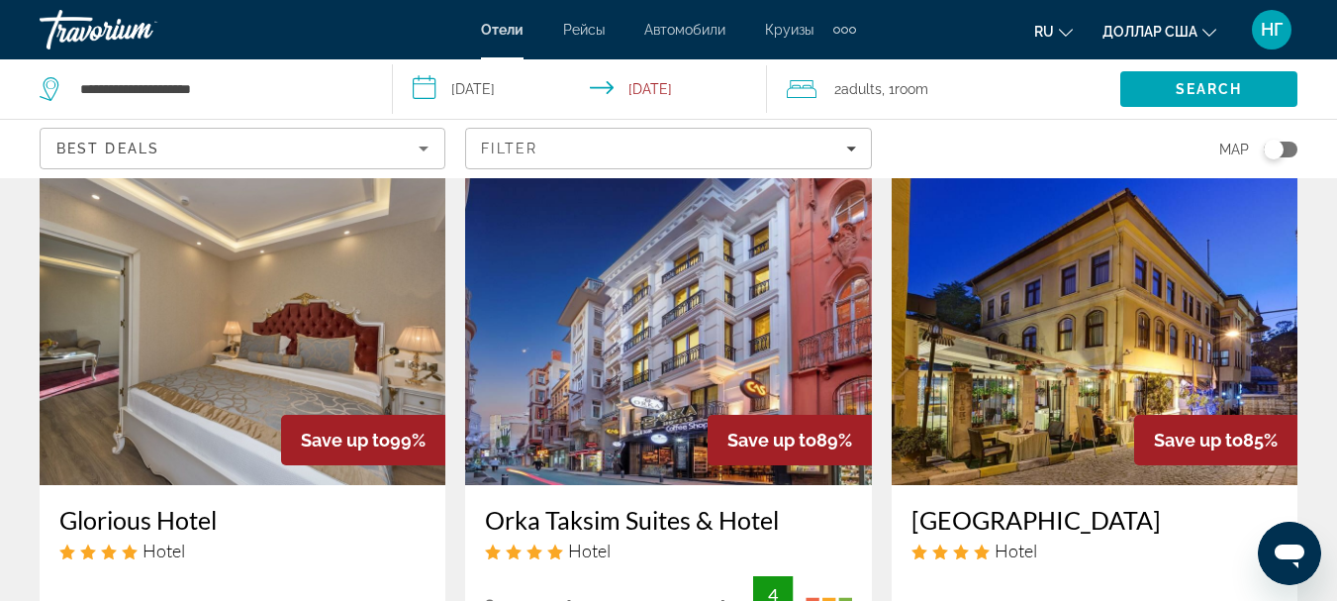
scroll to position [119, 0]
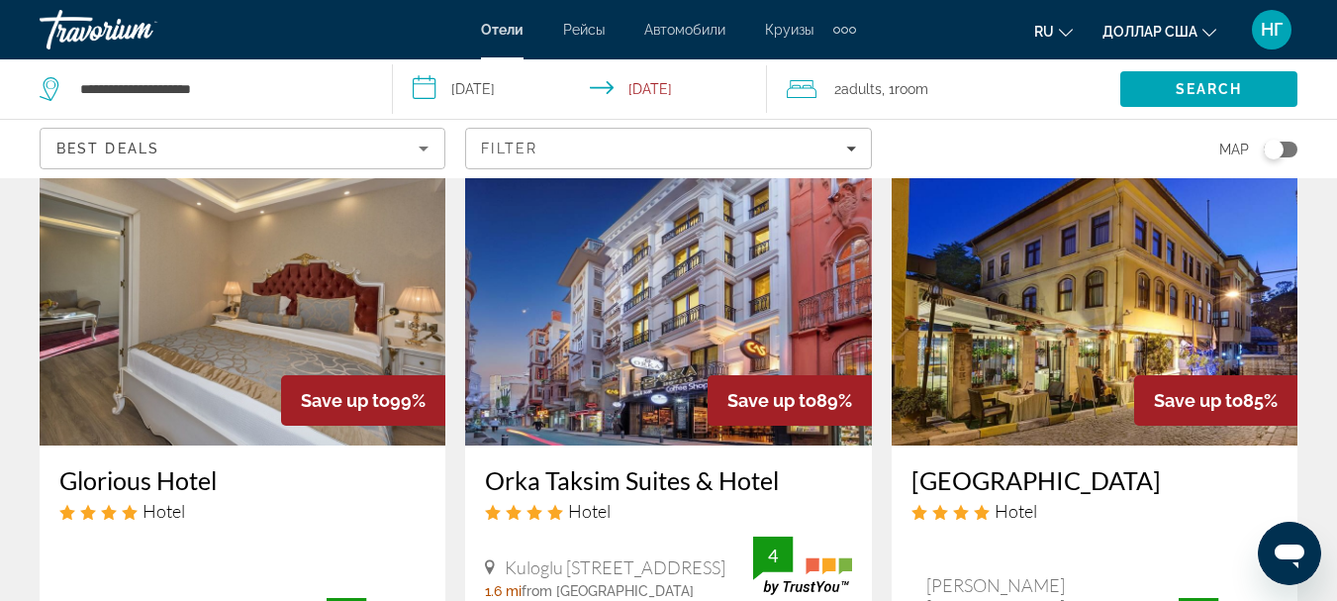
click at [1128, 296] on img "Основное содержание" at bounding box center [1095, 287] width 406 height 317
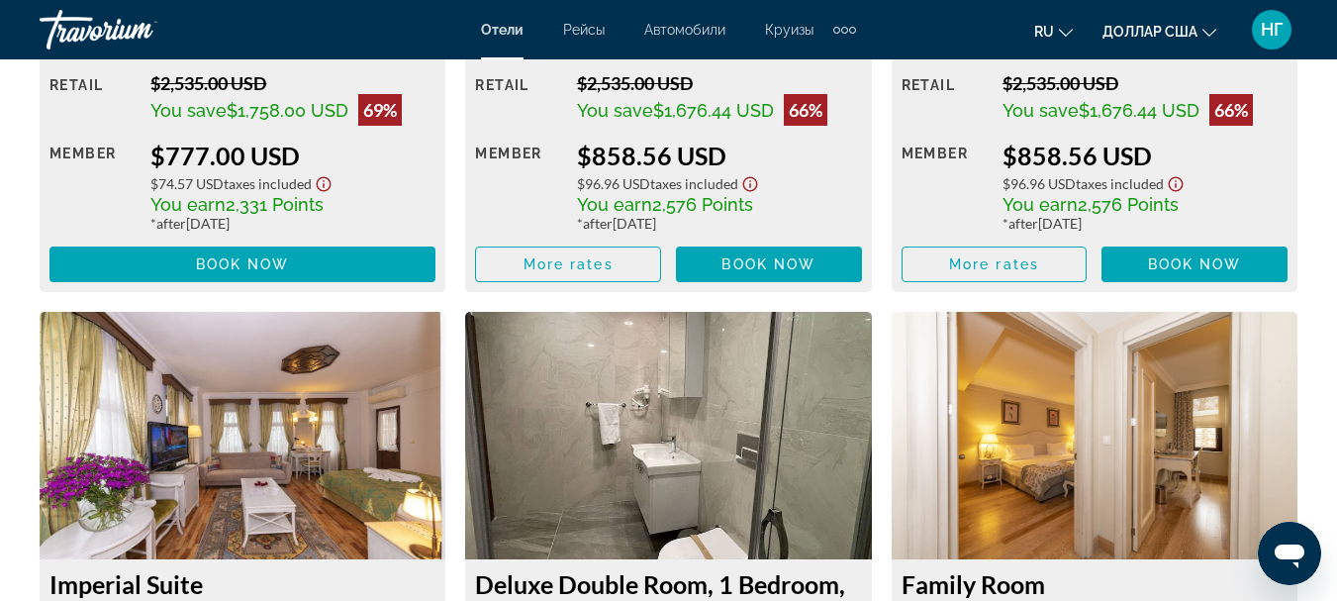
scroll to position [4953, 0]
